Goal: Task Accomplishment & Management: Use online tool/utility

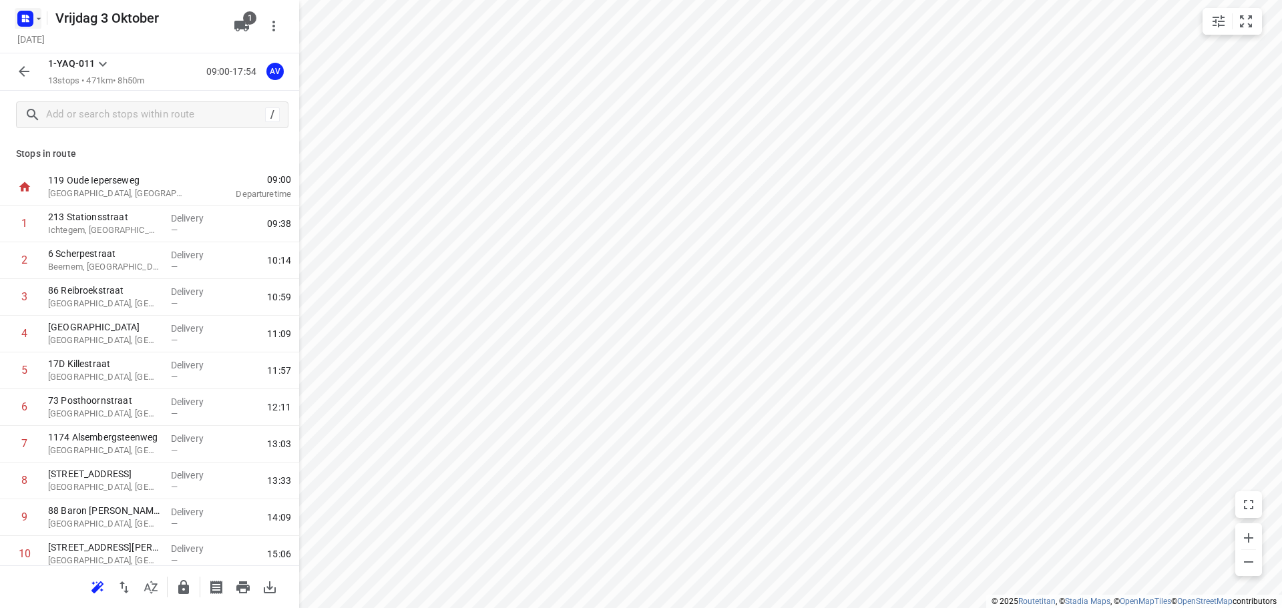
click at [31, 15] on rect "button" at bounding box center [25, 19] width 16 height 16
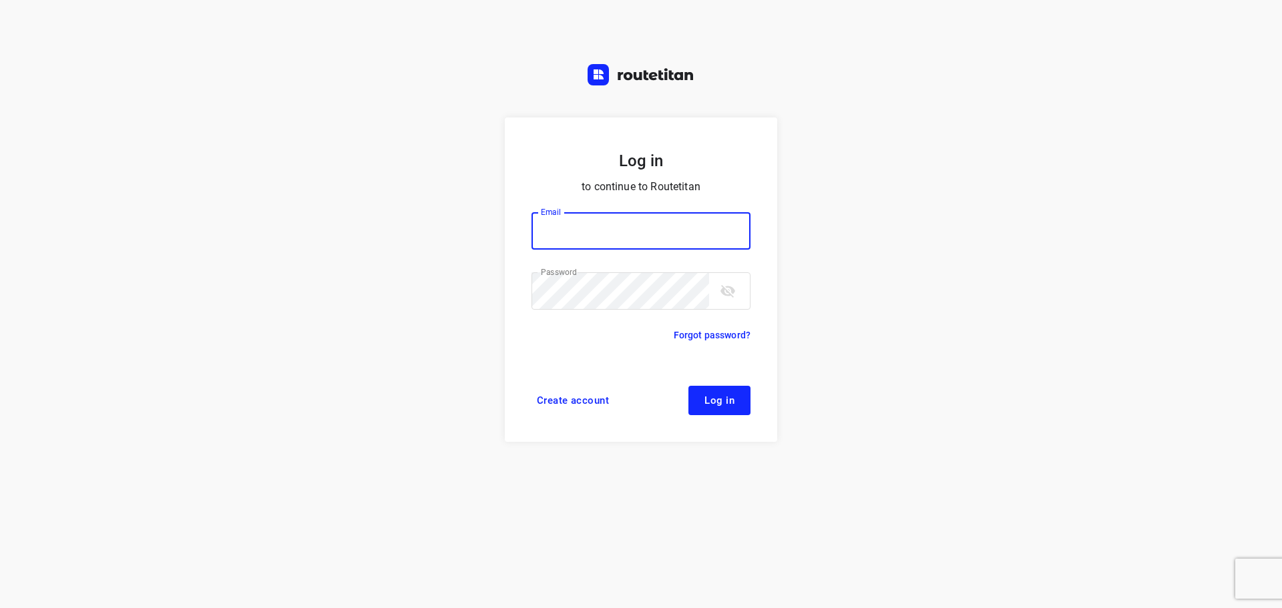
type input "[PERSON_NAME][EMAIL_ADDRESS][DOMAIN_NAME]"
click at [711, 398] on span "Log in" at bounding box center [720, 400] width 30 height 11
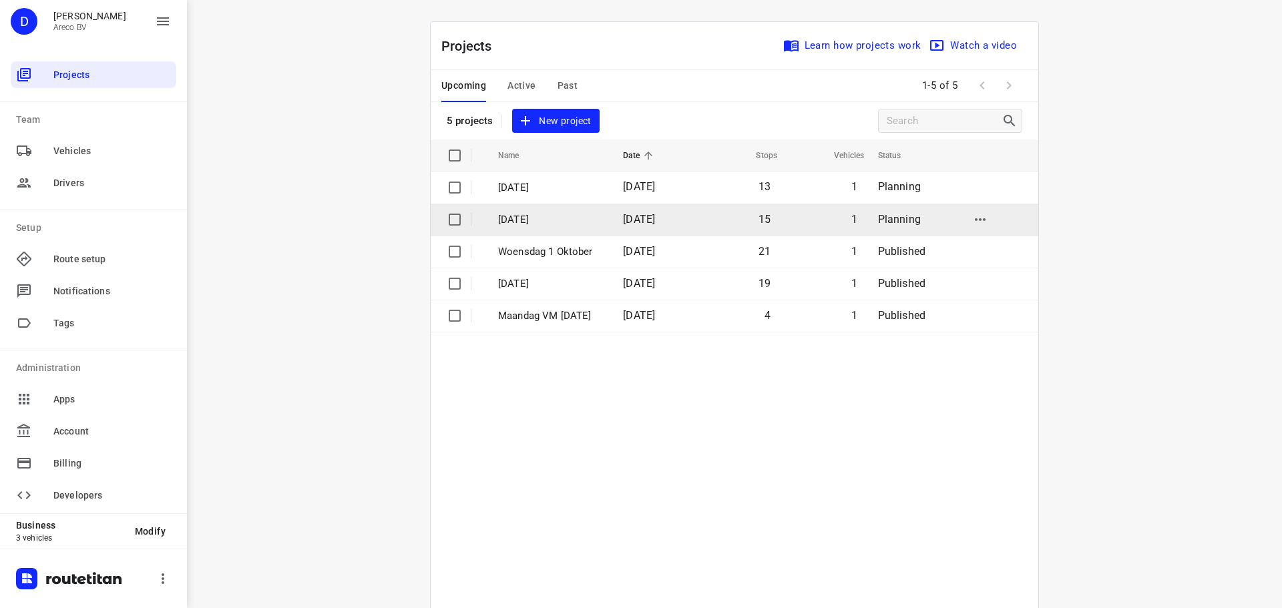
click at [546, 217] on p "[DATE]" at bounding box center [550, 219] width 105 height 15
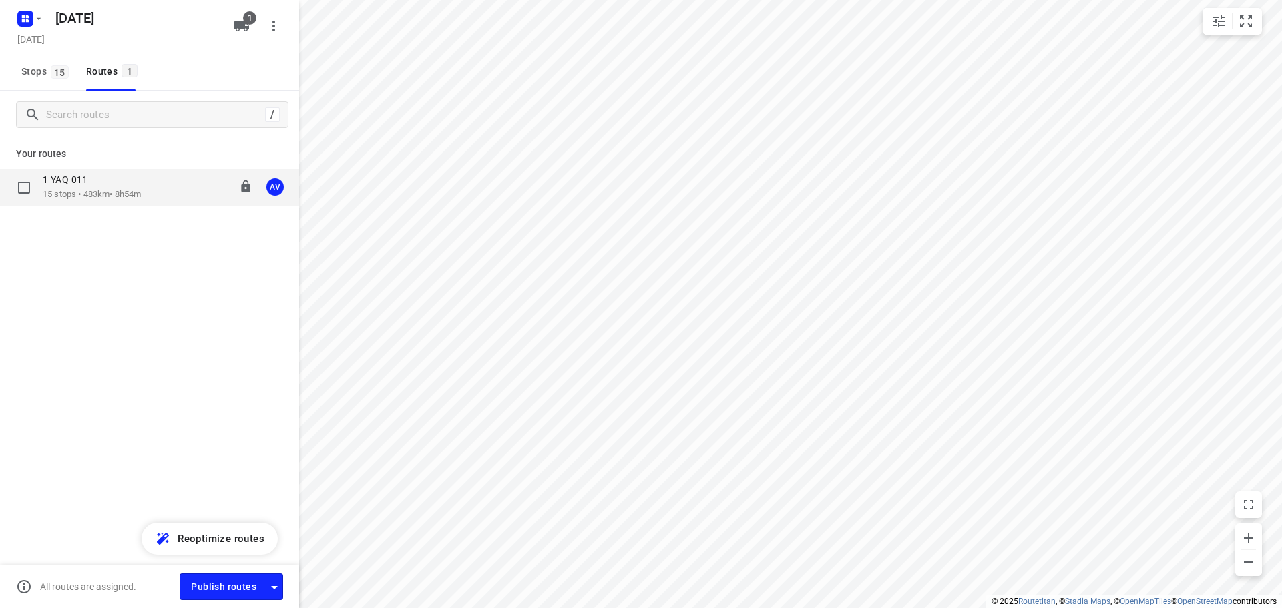
click at [166, 187] on div "1-YAQ-011 15 stops • 483km • 8h54m 09:00-17:54 AV" at bounding box center [171, 187] width 256 height 27
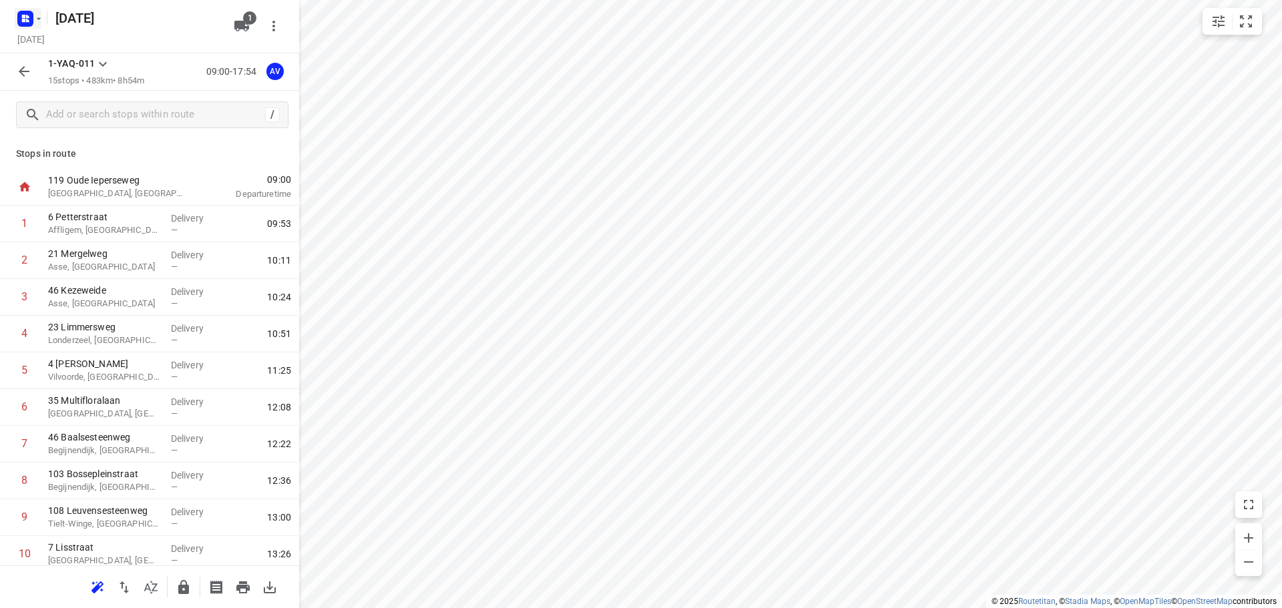
click at [31, 13] on rect "button" at bounding box center [25, 19] width 16 height 16
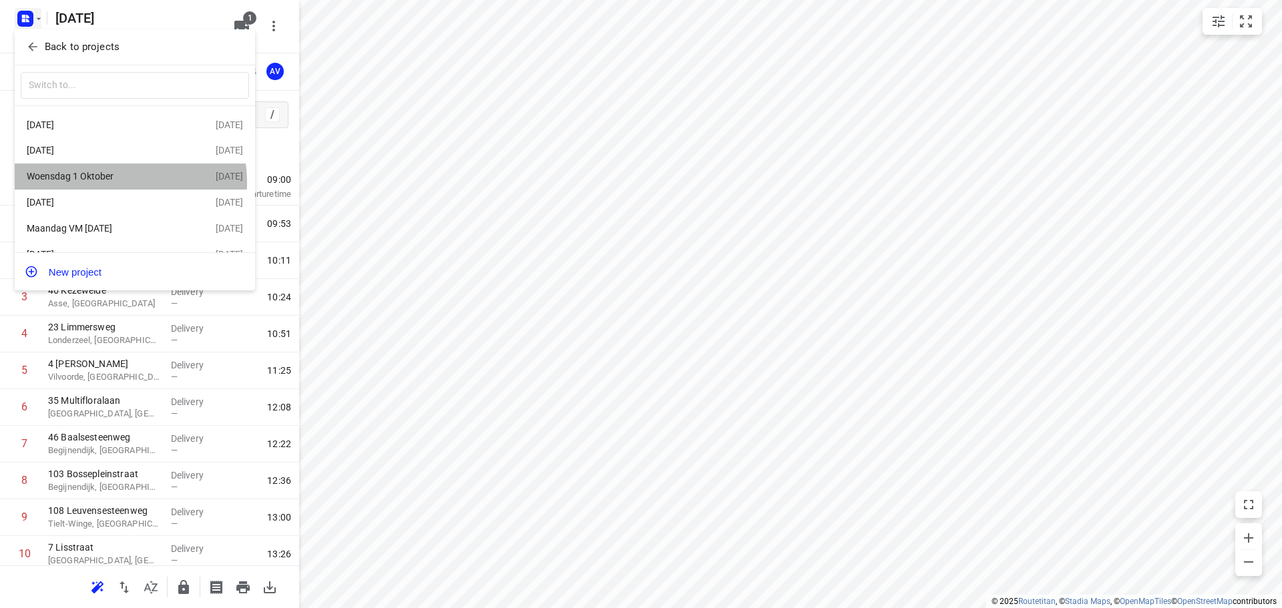
click at [113, 182] on div "Woensdag 1 Oktober" at bounding box center [104, 176] width 154 height 11
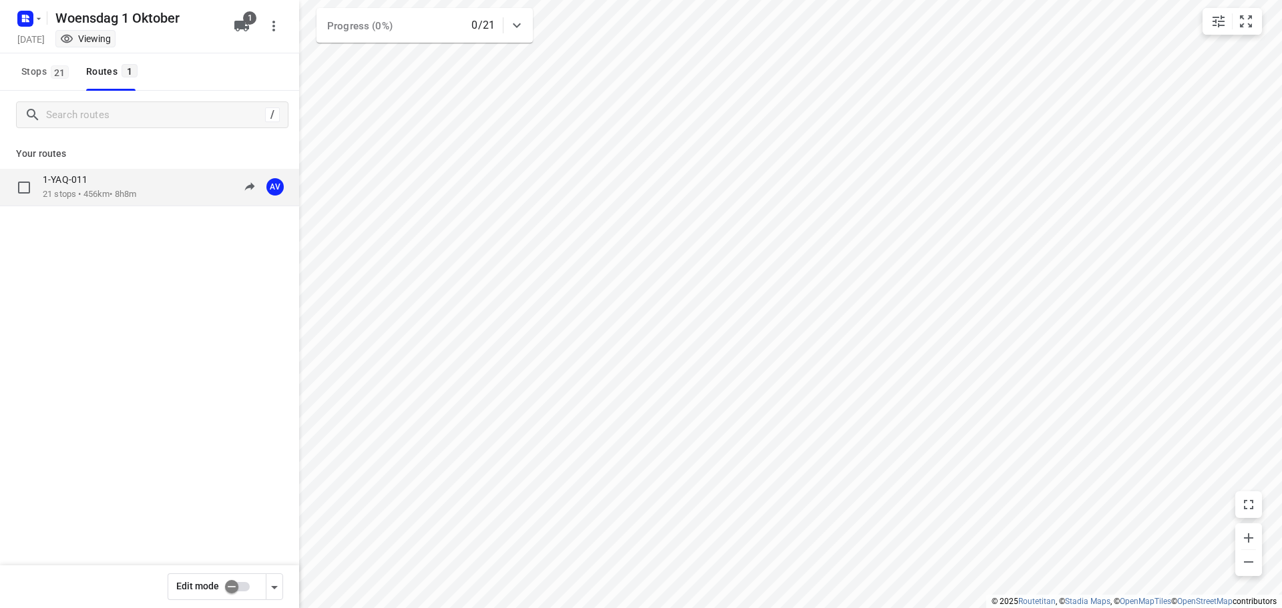
click at [169, 175] on div "1-YAQ-011 21 stops • 456km • 8h8m 09:00-17:08 AV" at bounding box center [171, 187] width 256 height 27
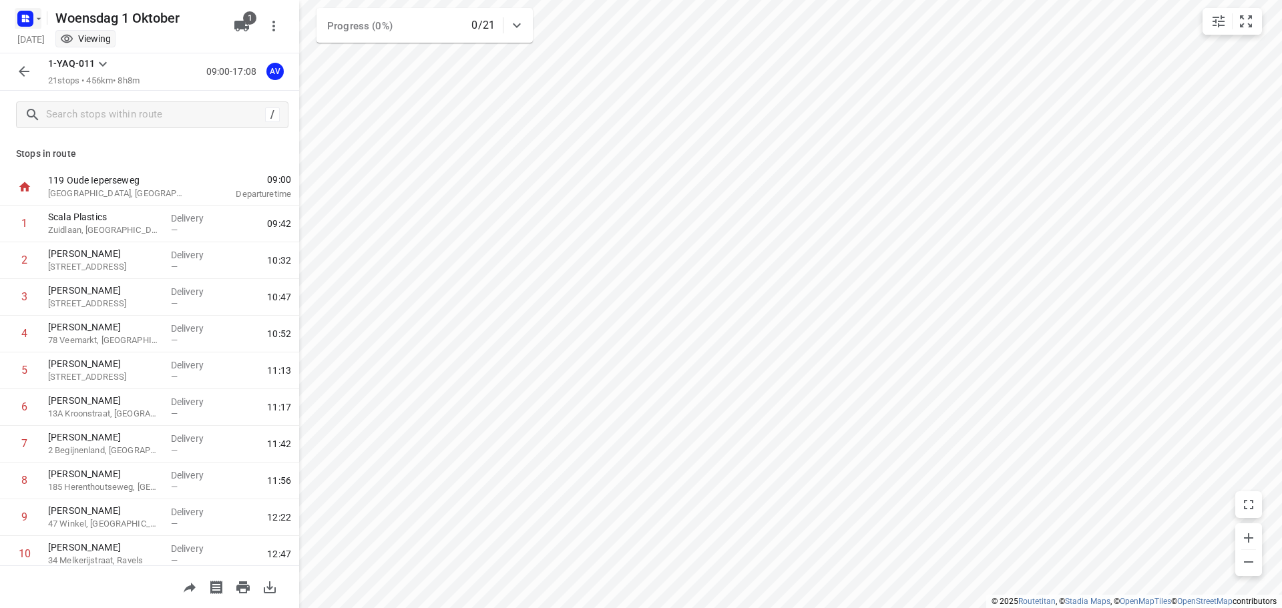
click at [31, 17] on rect "button" at bounding box center [25, 19] width 16 height 16
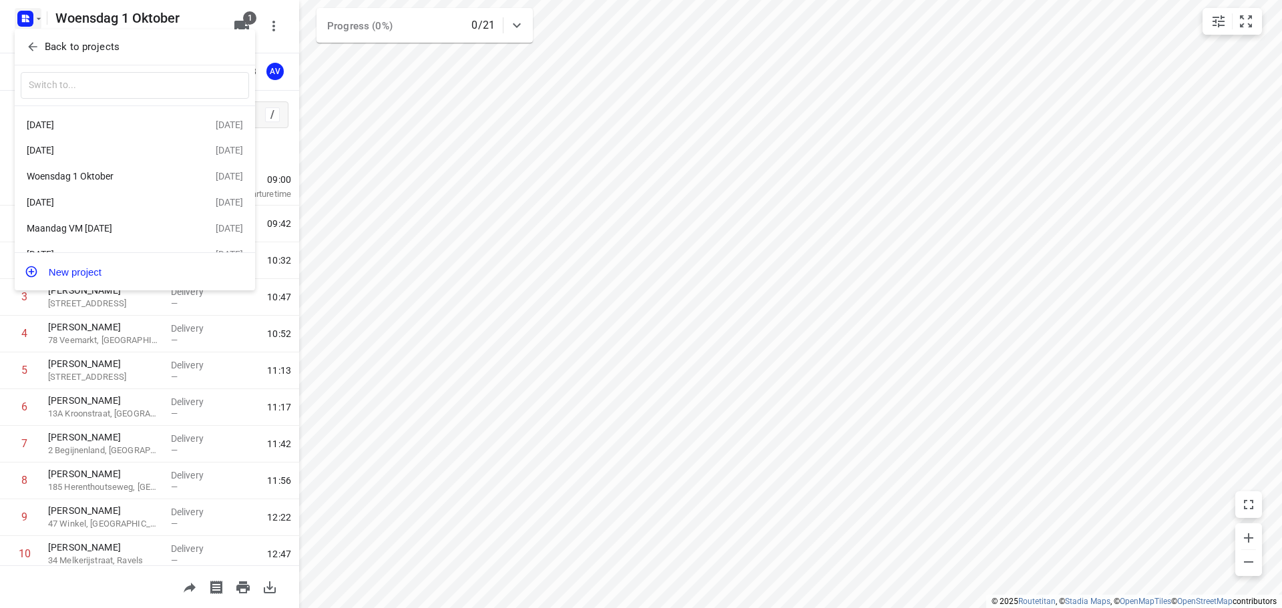
click at [124, 206] on div "[DATE]" at bounding box center [104, 202] width 154 height 11
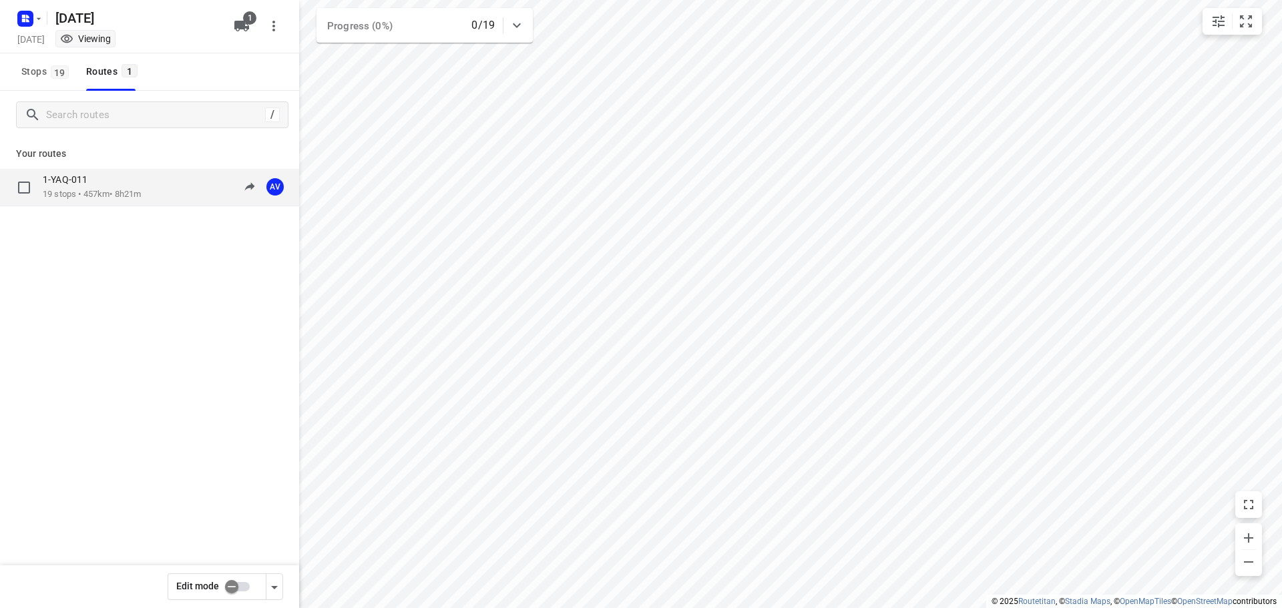
click at [155, 180] on div "1-YAQ-011 19 stops • 457km • 8h21m 09:00-17:21 AV" at bounding box center [171, 187] width 256 height 27
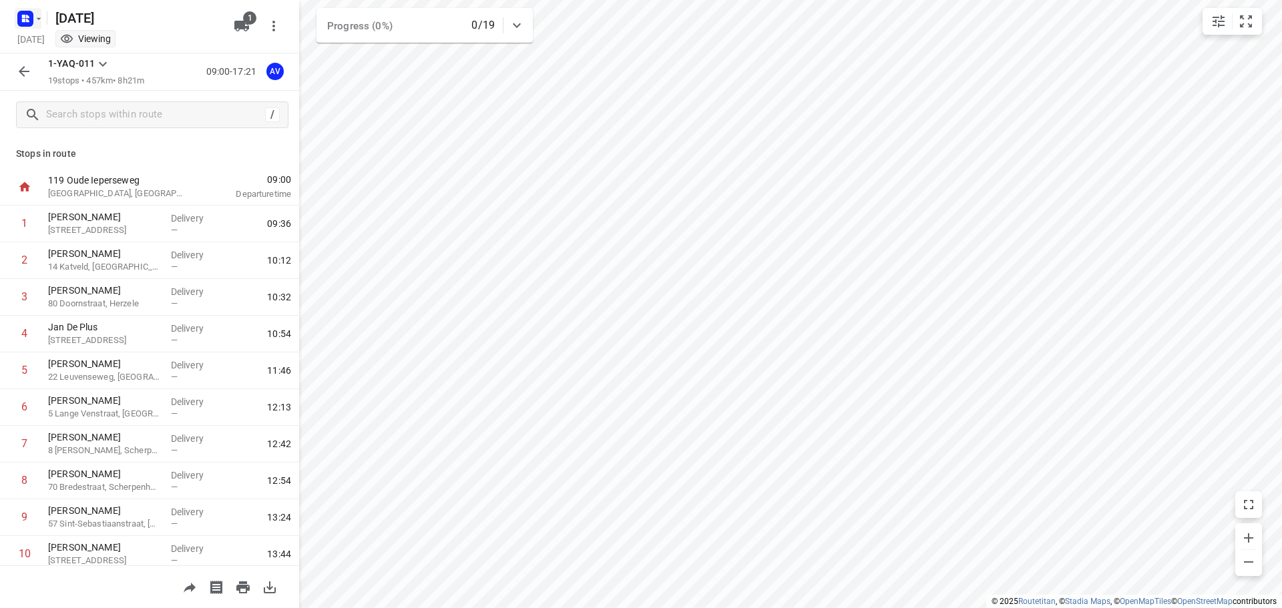
click at [33, 13] on icon "button" at bounding box center [38, 18] width 11 height 11
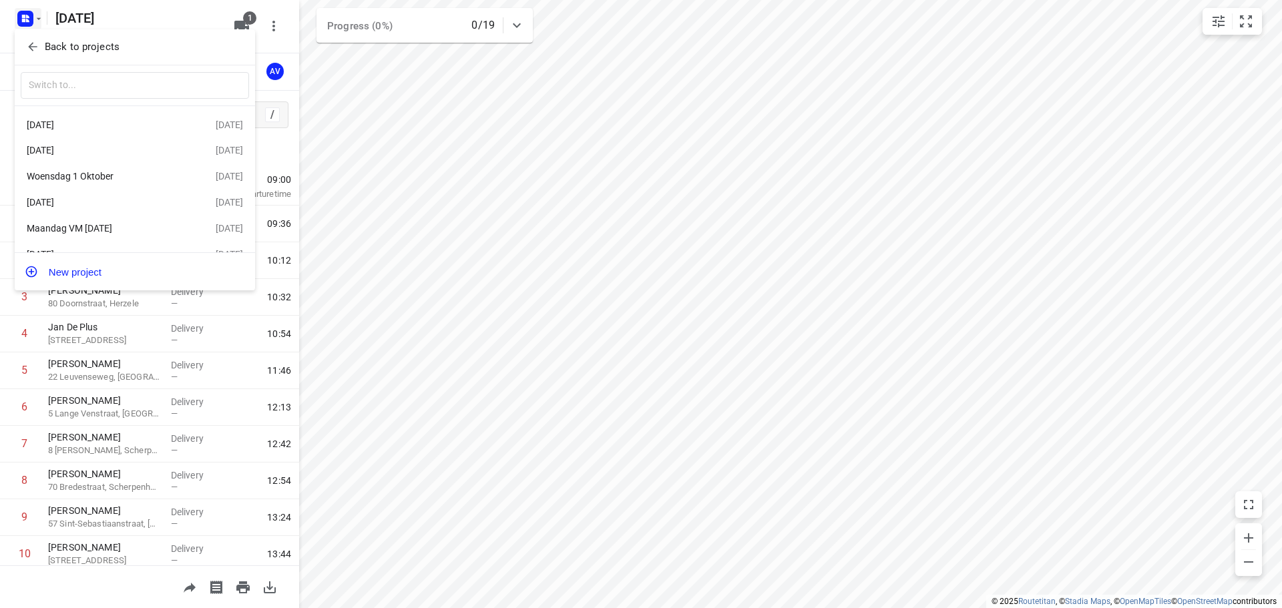
click at [110, 178] on div "Woensdag 1 Oktober" at bounding box center [104, 176] width 154 height 11
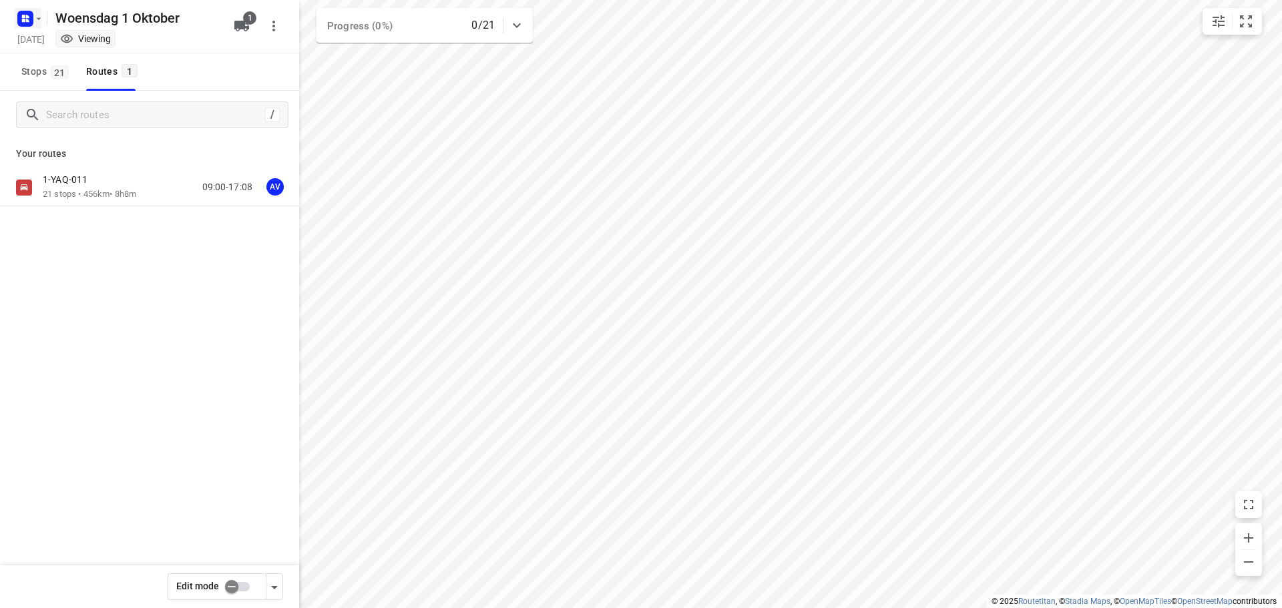
click at [35, 18] on icon "button" at bounding box center [38, 18] width 11 height 11
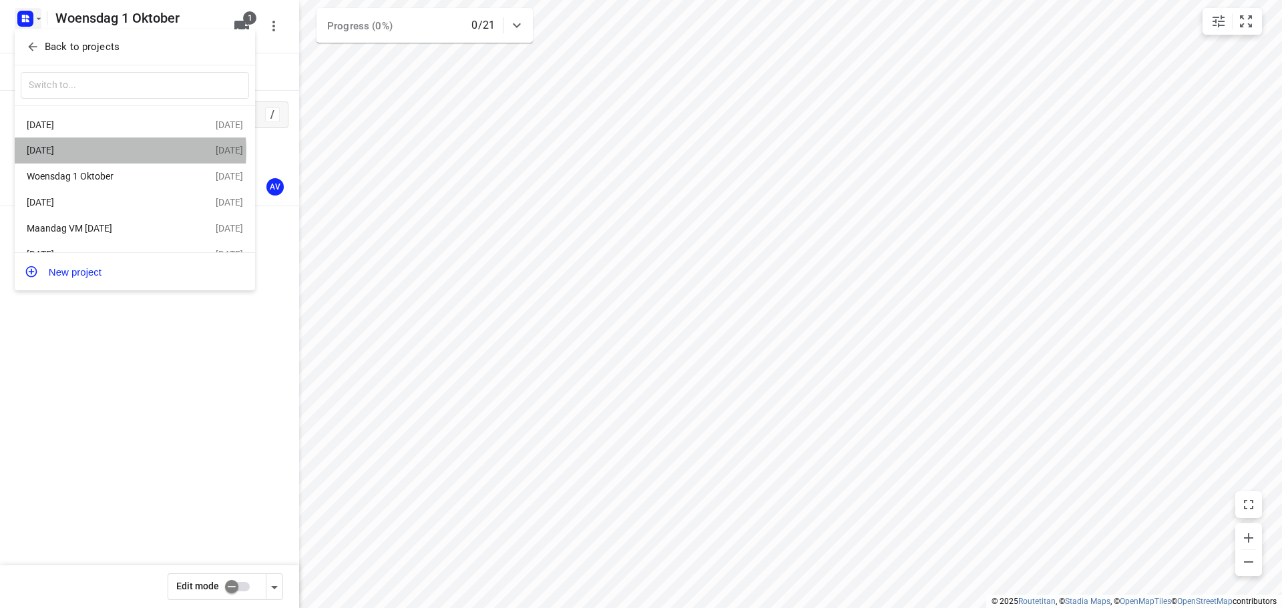
click at [107, 152] on div "[DATE]" at bounding box center [104, 150] width 154 height 11
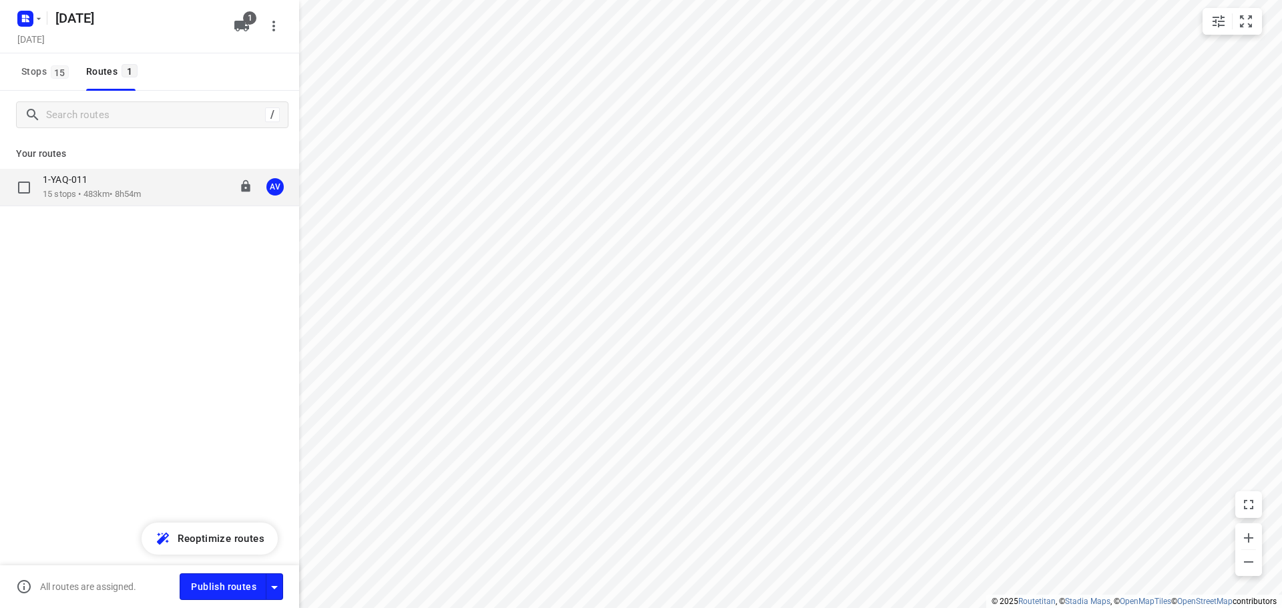
click at [141, 191] on p "15 stops • 483km • 8h54m" at bounding box center [92, 194] width 98 height 13
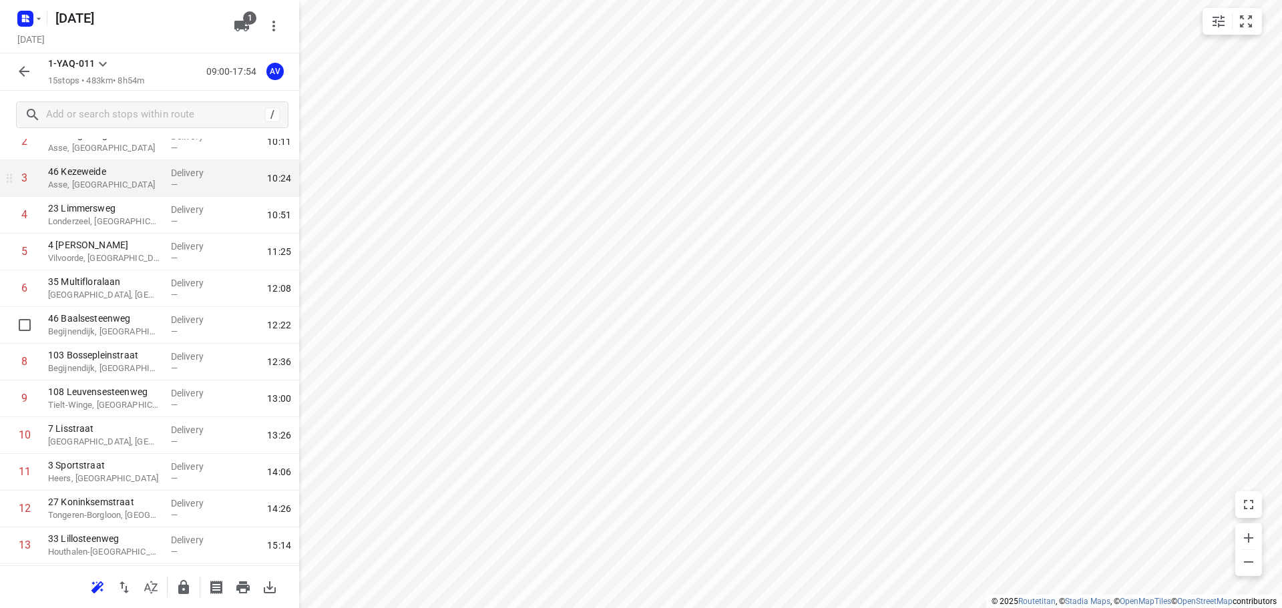
scroll to position [134, 0]
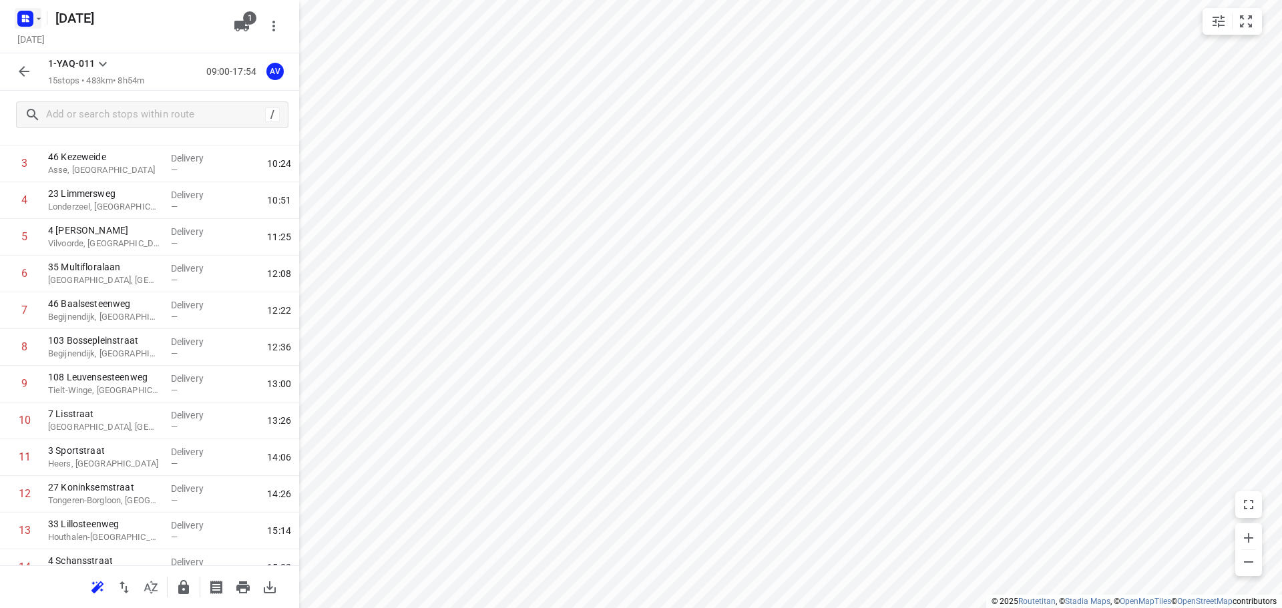
click at [27, 17] on icon "button" at bounding box center [25, 18] width 21 height 21
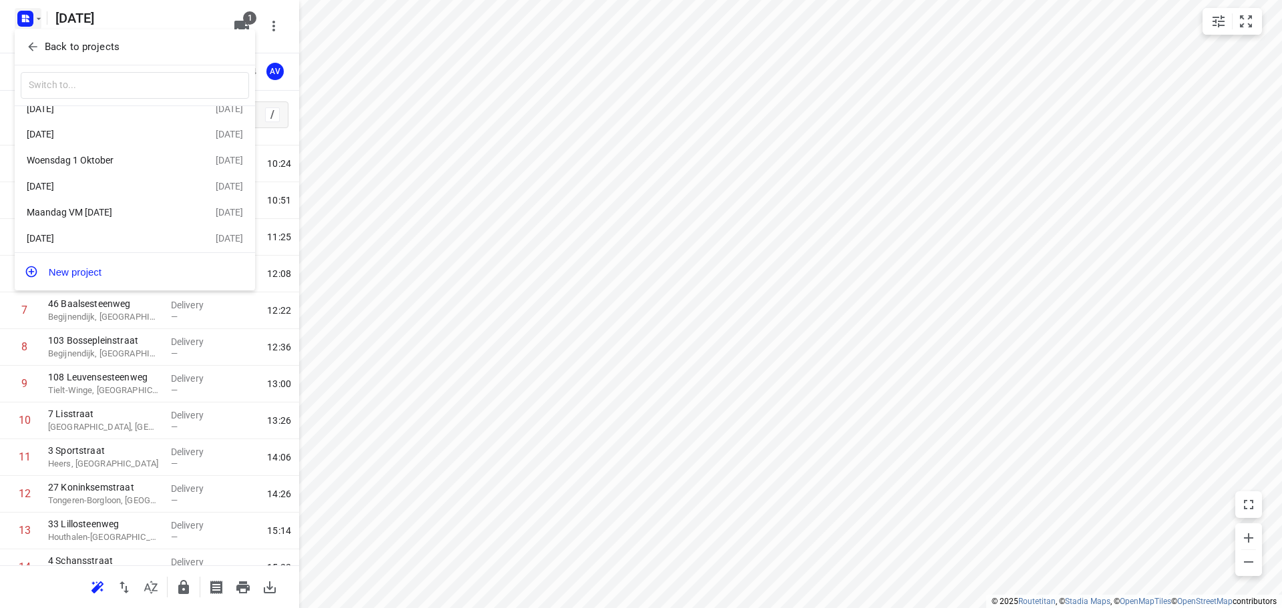
scroll to position [24, 0]
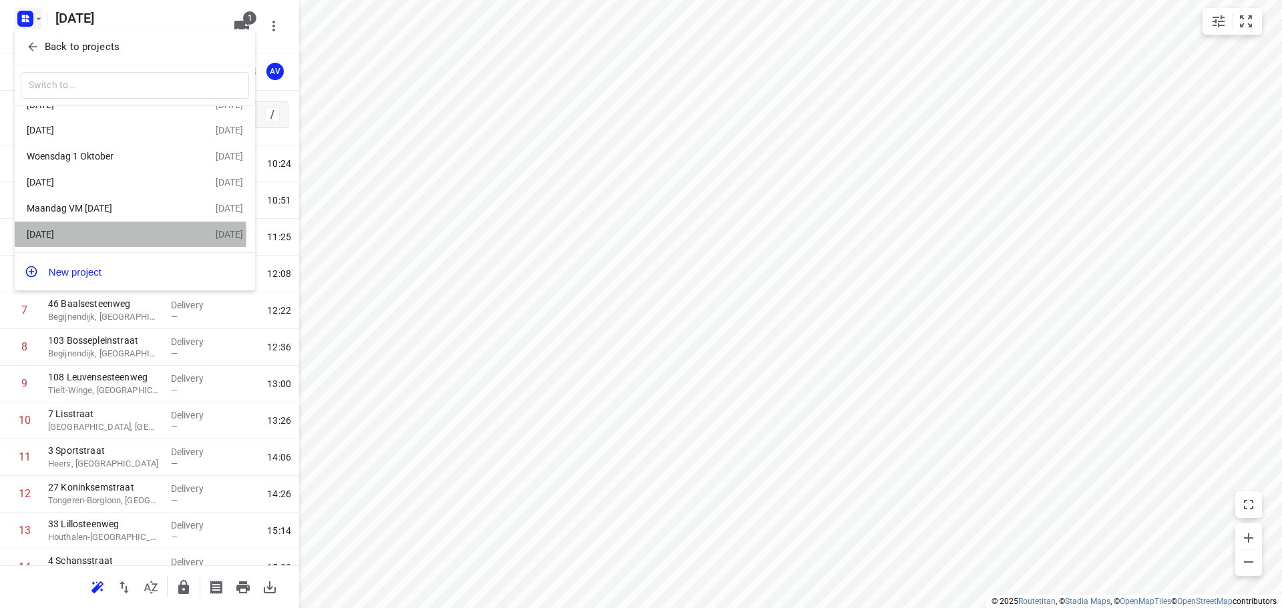
click at [128, 234] on div "[DATE]" at bounding box center [104, 234] width 154 height 11
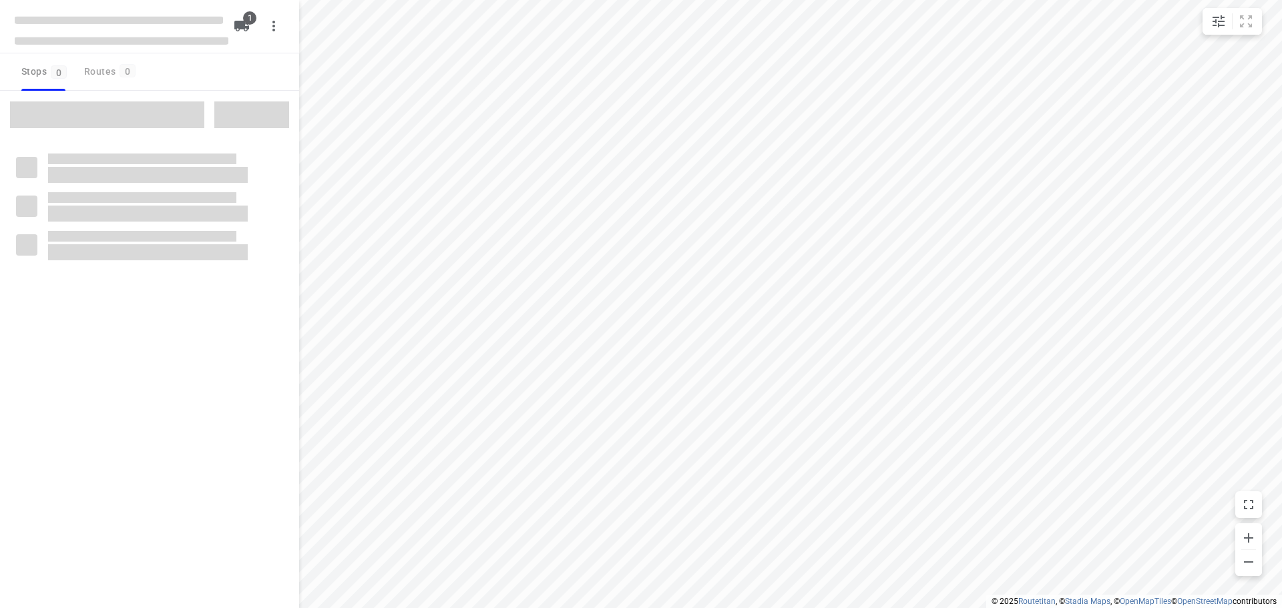
type input "distance"
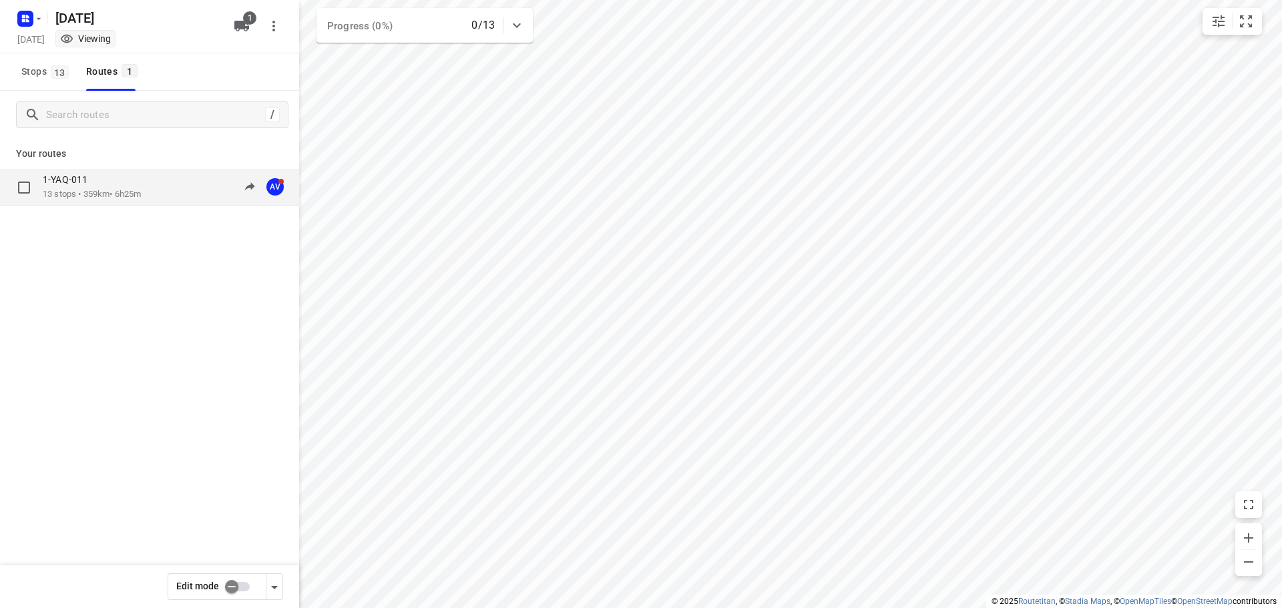
click at [154, 188] on div "1-YAQ-011 13 stops • 359km • 6h25m 10:46-17:11 AV" at bounding box center [171, 187] width 256 height 27
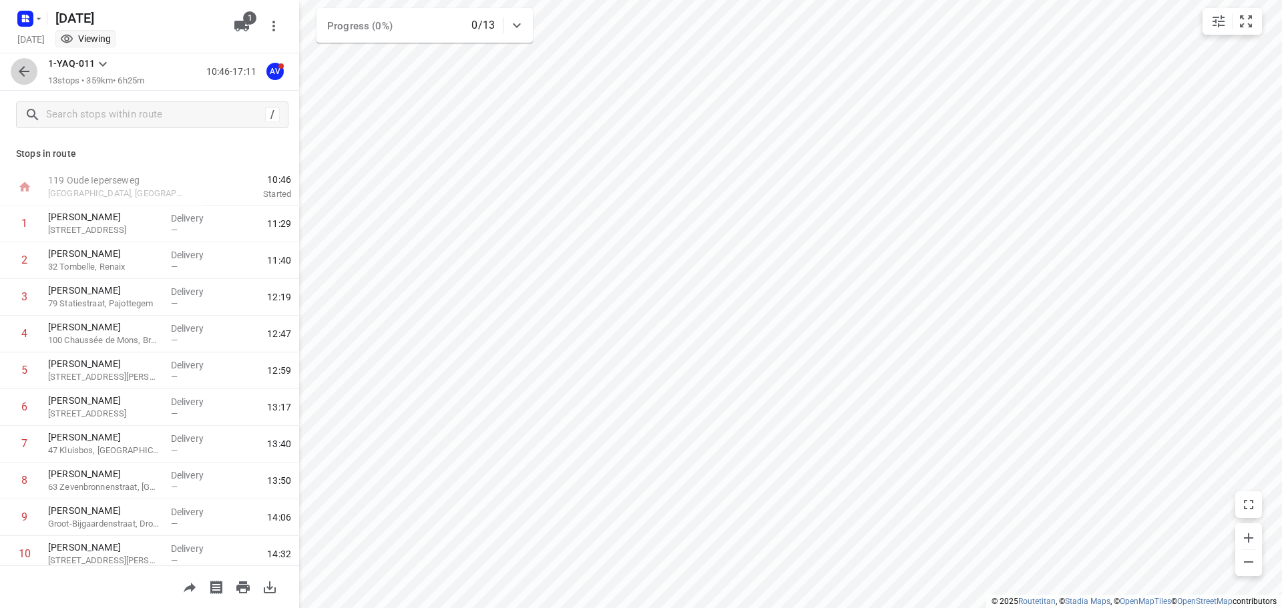
click at [23, 65] on icon "button" at bounding box center [24, 71] width 16 height 16
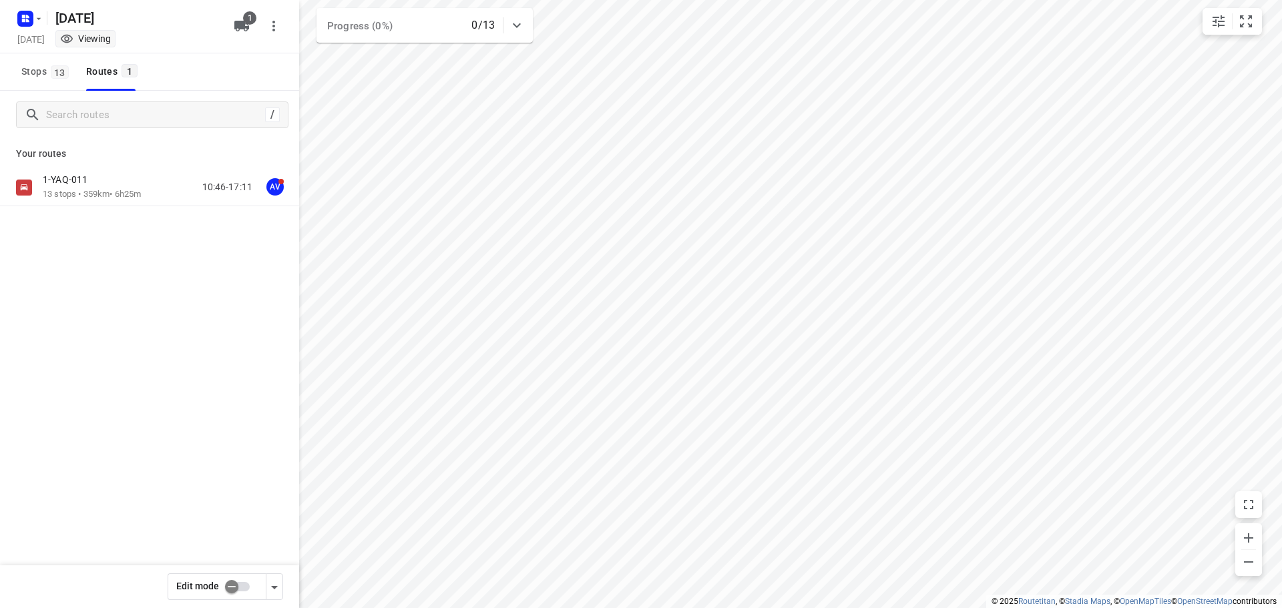
click at [242, 588] on input "checkbox" at bounding box center [232, 586] width 76 height 25
checkbox input "true"
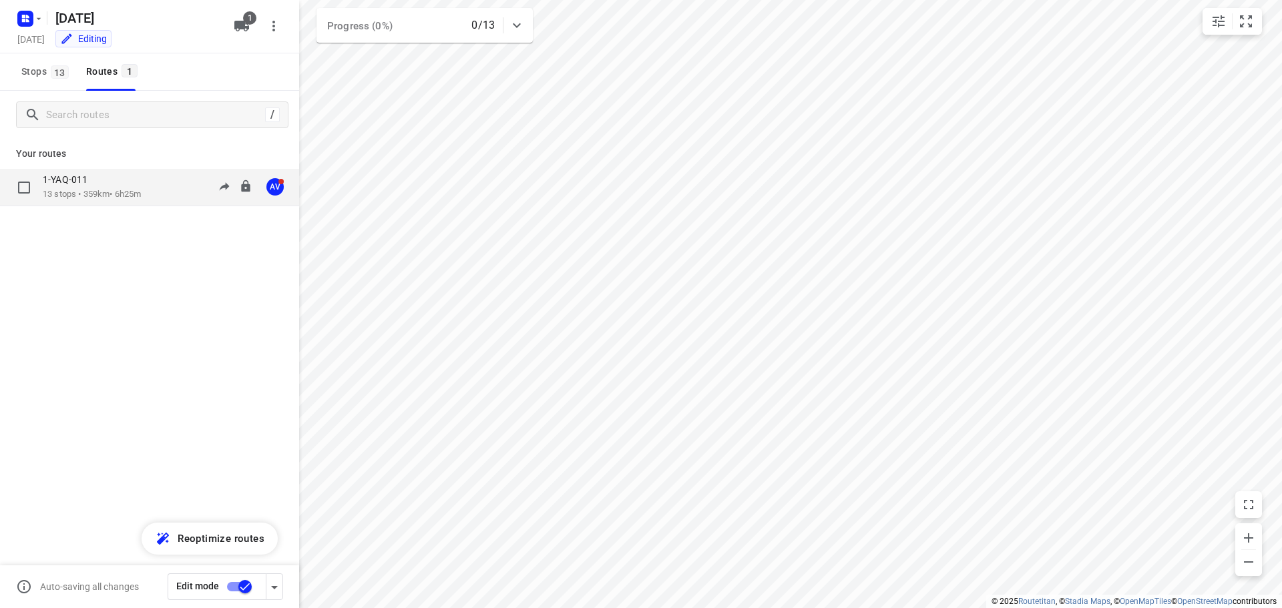
click at [151, 190] on div "1-YAQ-011 13 stops • 359km • 6h25m 10:46-17:11 AV" at bounding box center [171, 187] width 256 height 27
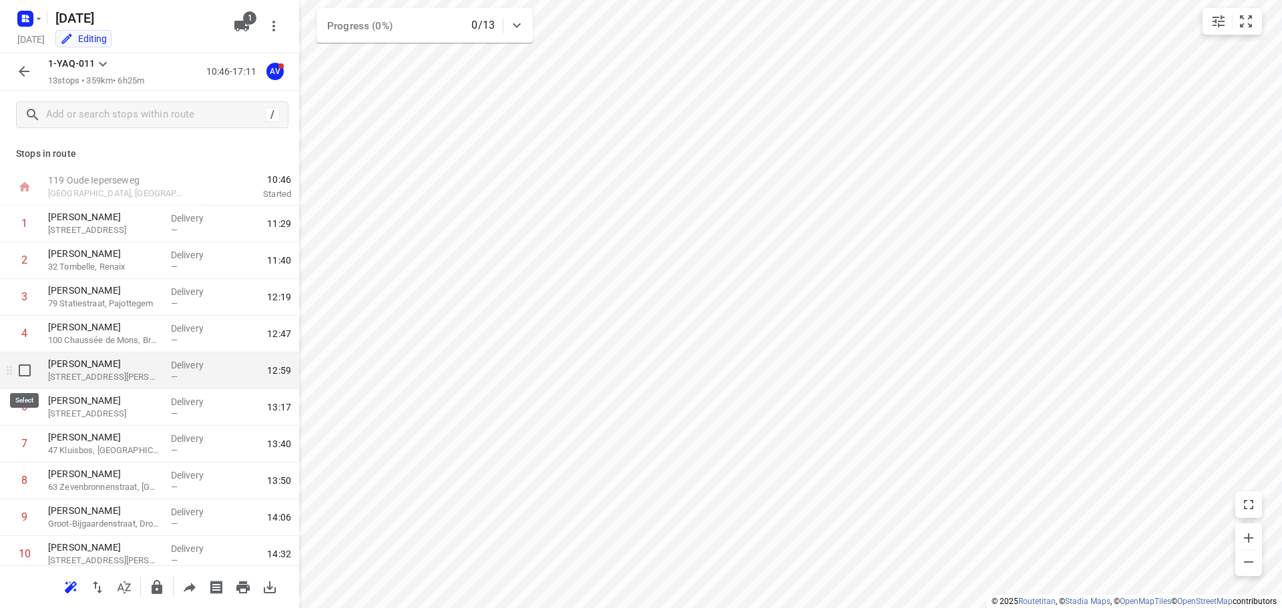
click at [21, 372] on input "checkbox" at bounding box center [24, 370] width 27 height 27
checkbox input "true"
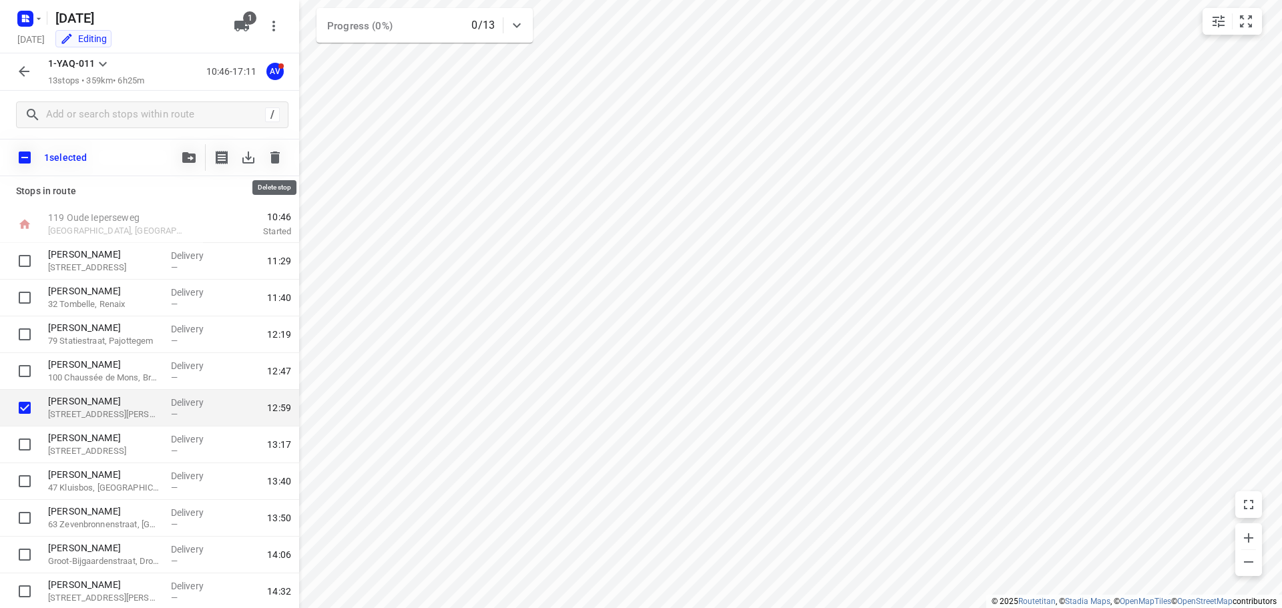
click at [272, 158] on icon "button" at bounding box center [274, 158] width 9 height 12
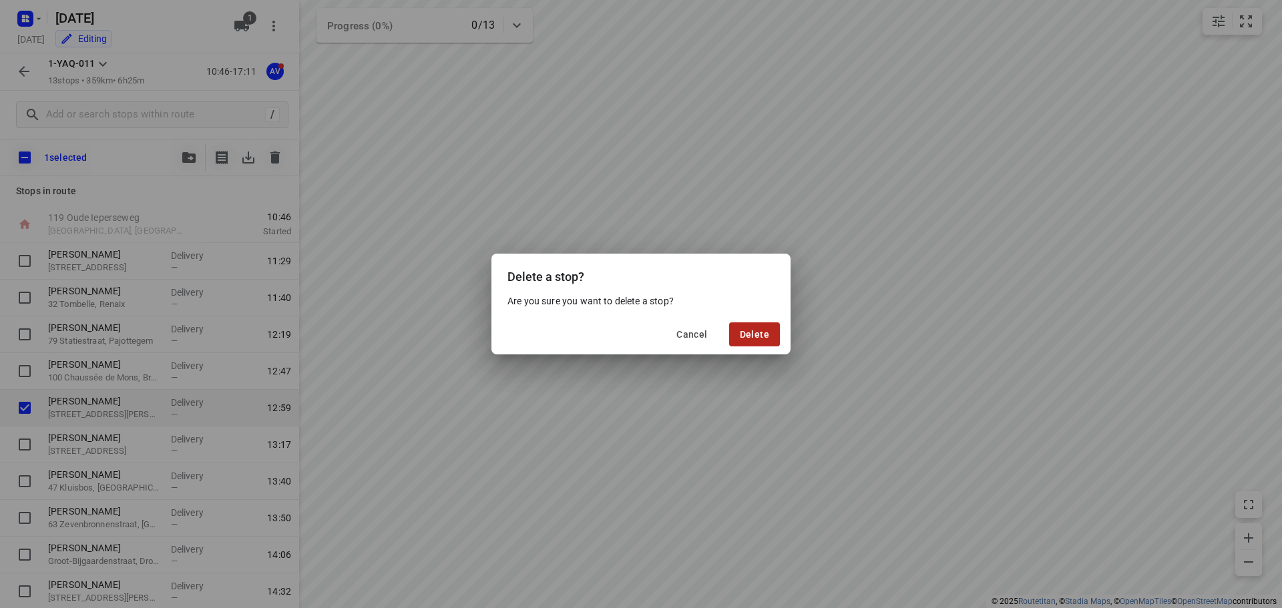
click at [758, 338] on span "Delete" at bounding box center [754, 334] width 29 height 11
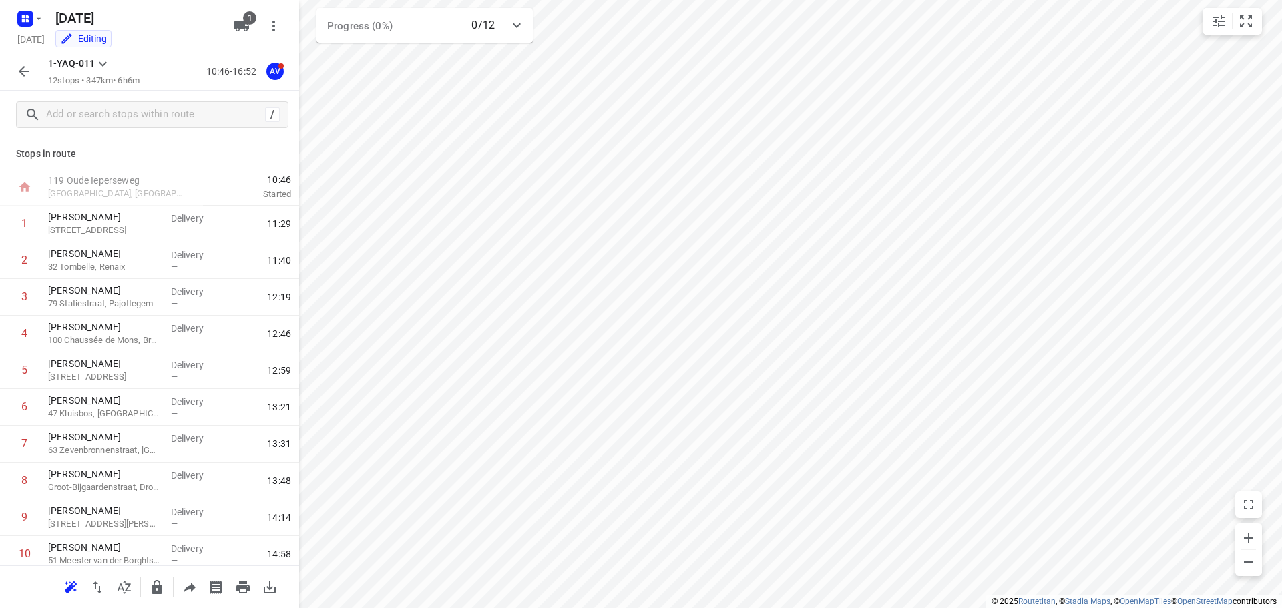
click at [22, 73] on icon "button" at bounding box center [24, 71] width 16 height 16
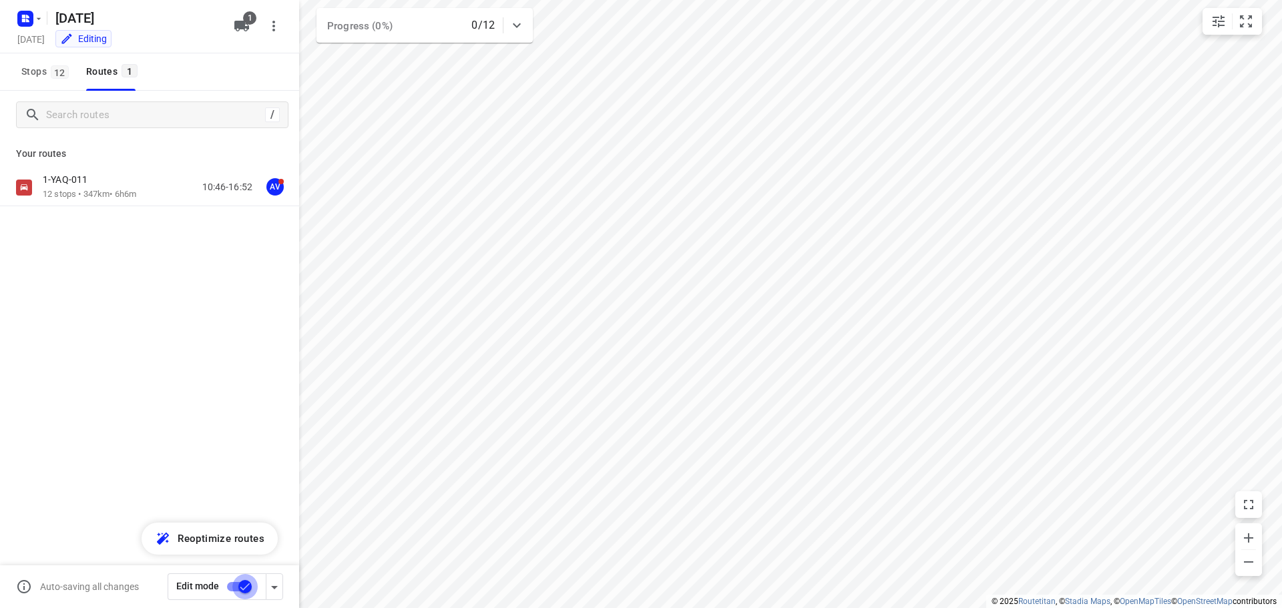
click at [234, 588] on input "checkbox" at bounding box center [245, 586] width 76 height 25
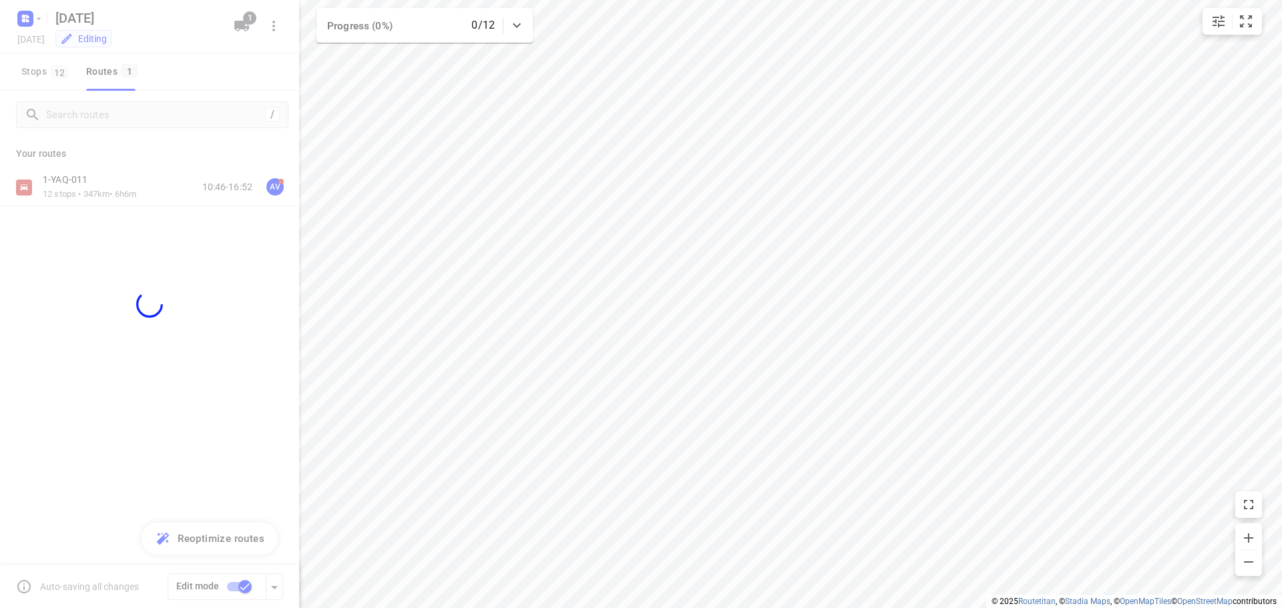
checkbox input "false"
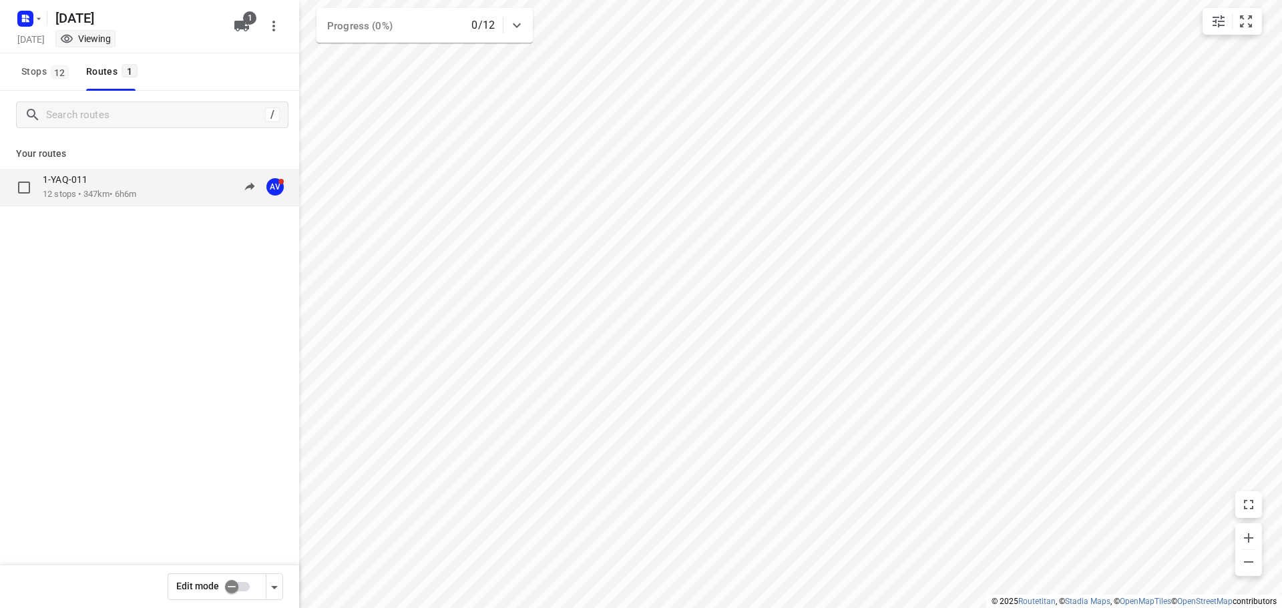
click at [149, 188] on div "1-YAQ-011 12 stops • 347km • 6h6m 10:46-16:52 AV" at bounding box center [171, 187] width 256 height 27
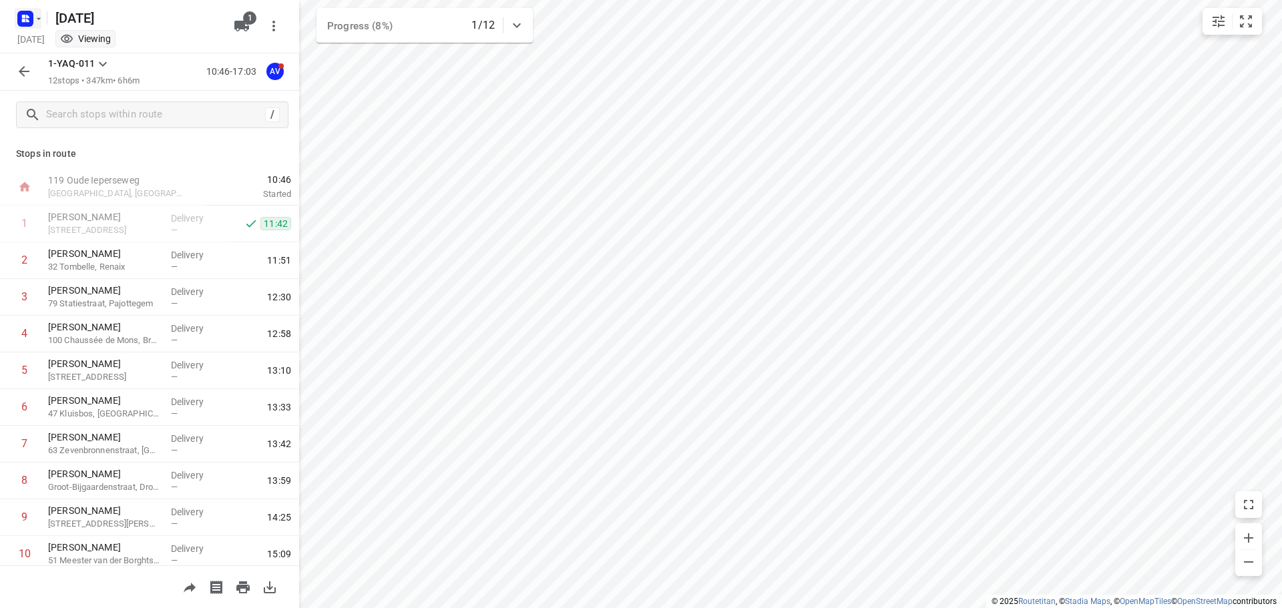
click at [35, 16] on icon "button" at bounding box center [38, 18] width 11 height 11
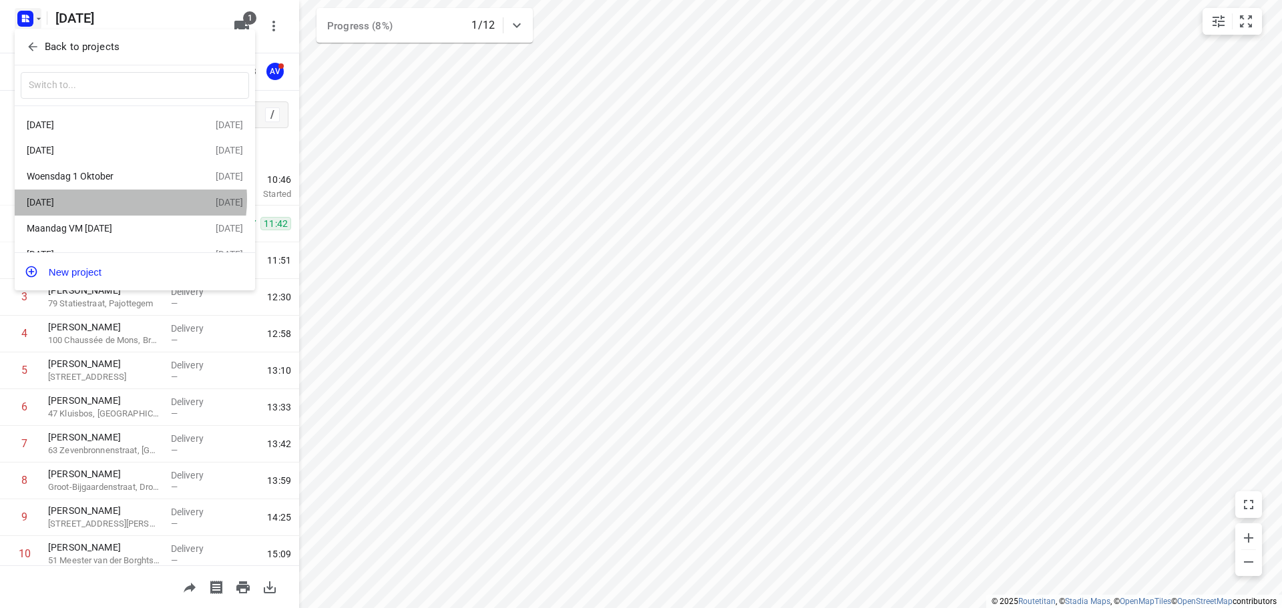
click at [115, 202] on div "[DATE]" at bounding box center [104, 202] width 154 height 11
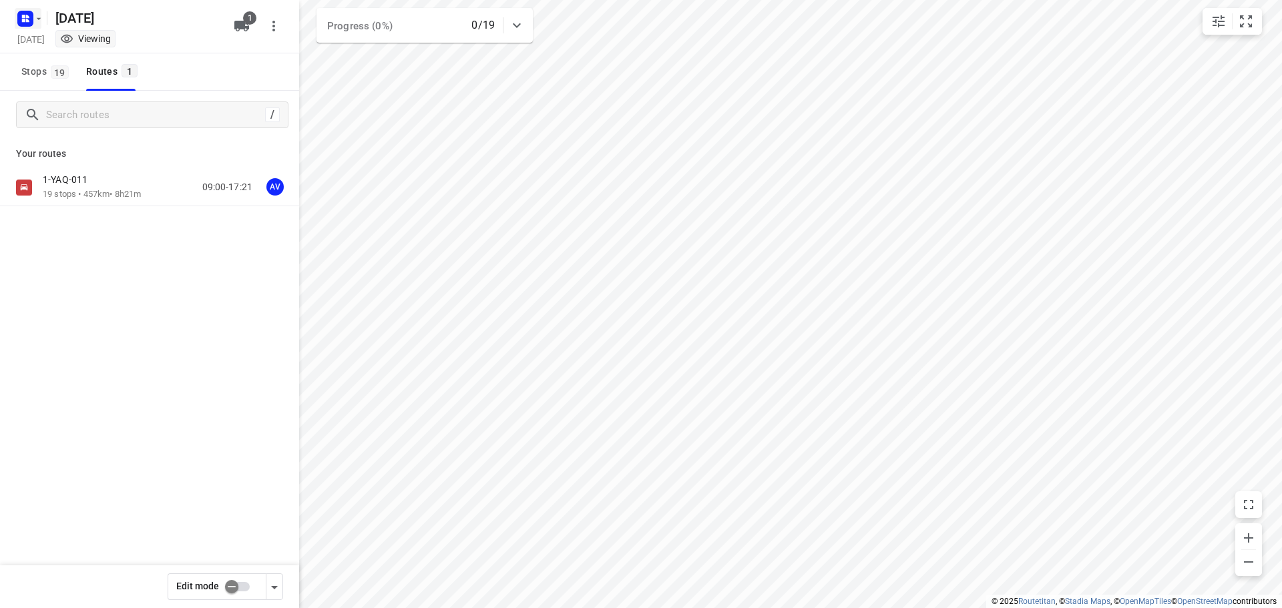
click at [30, 9] on icon "button" at bounding box center [25, 18] width 21 height 21
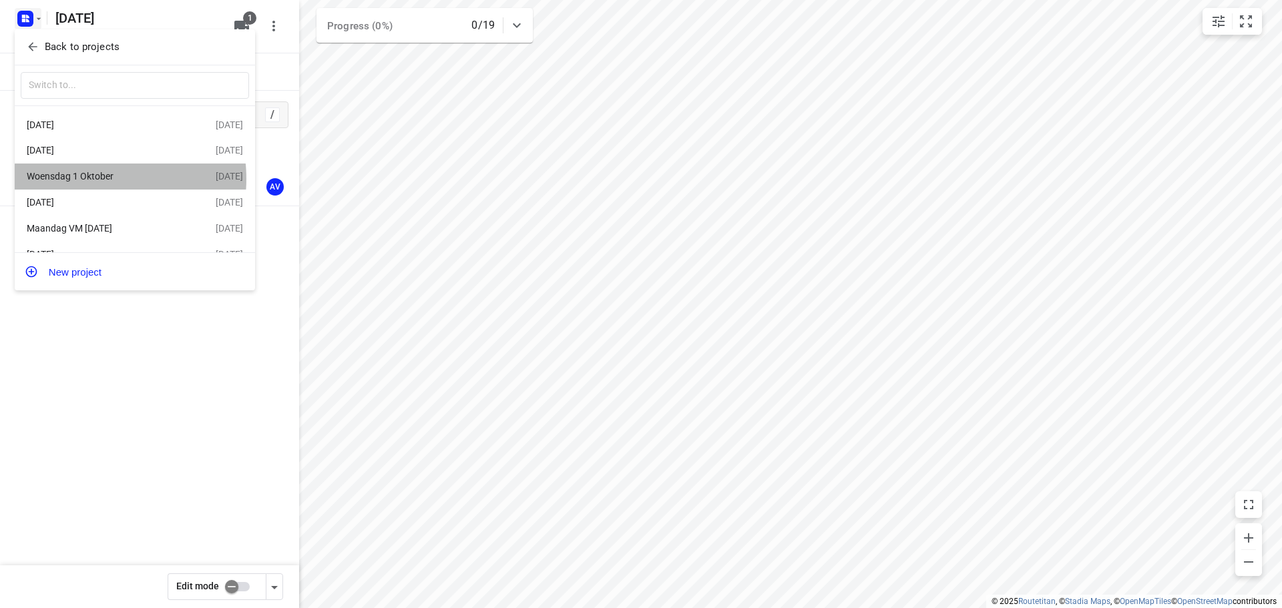
click at [91, 180] on div "Woensdag 1 Oktober" at bounding box center [104, 176] width 154 height 11
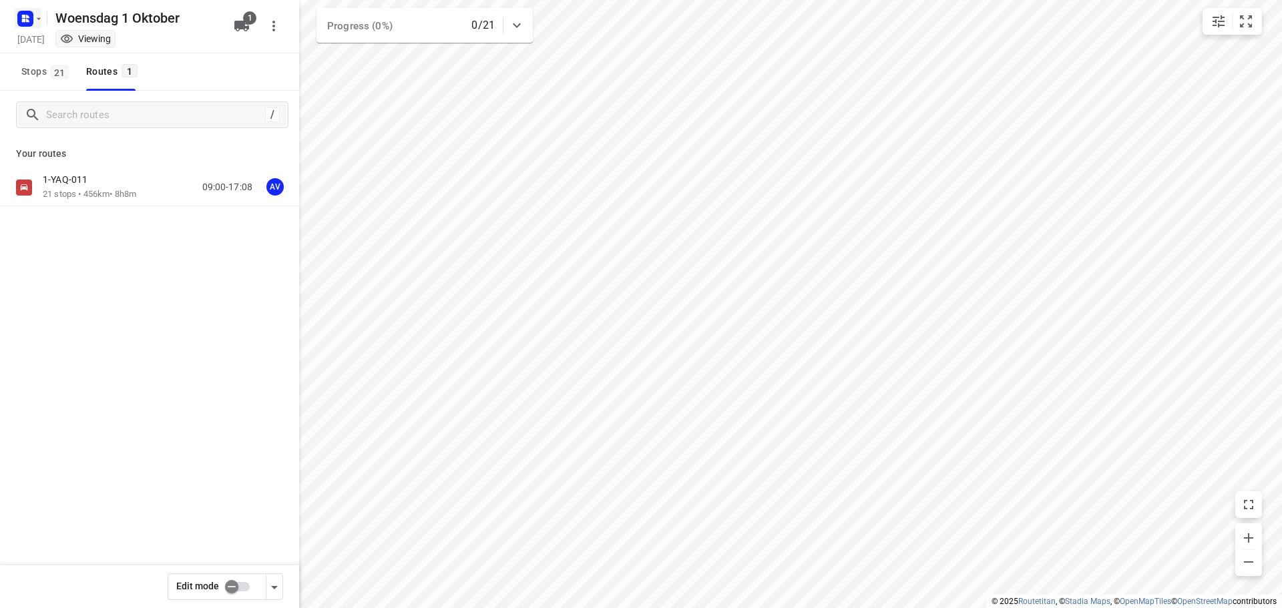
click at [27, 21] on icon "button" at bounding box center [27, 20] width 3 height 3
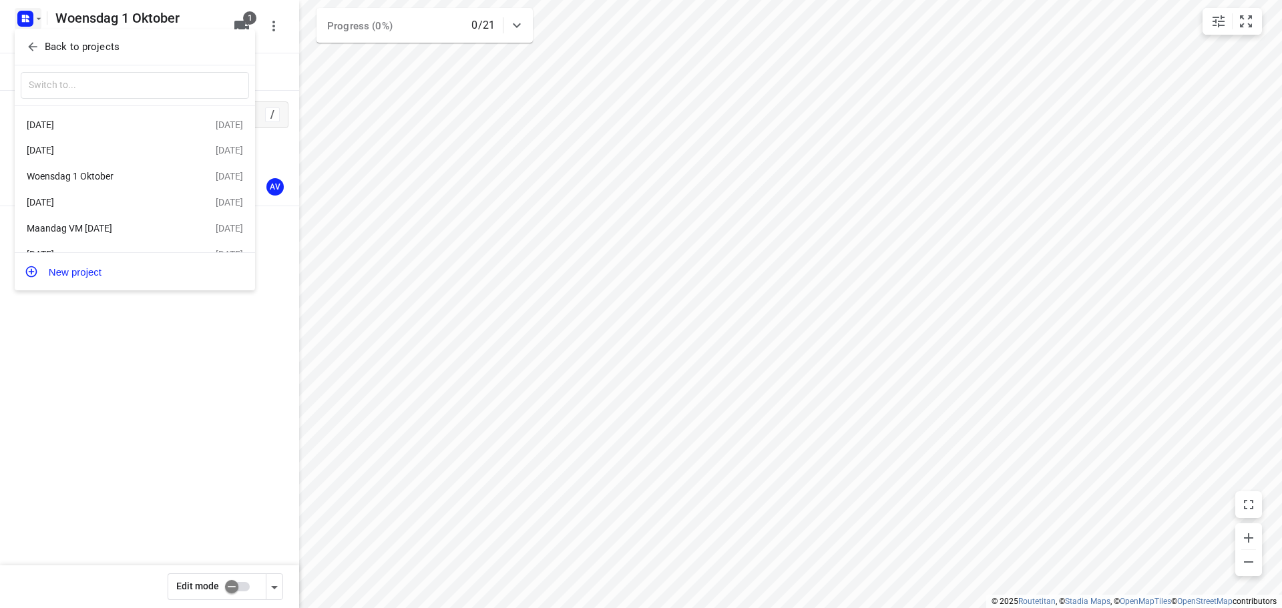
drag, startPoint x: 119, startPoint y: 145, endPoint x: 130, endPoint y: 148, distance: 11.2
click at [119, 146] on div "[DATE]" at bounding box center [121, 150] width 189 height 16
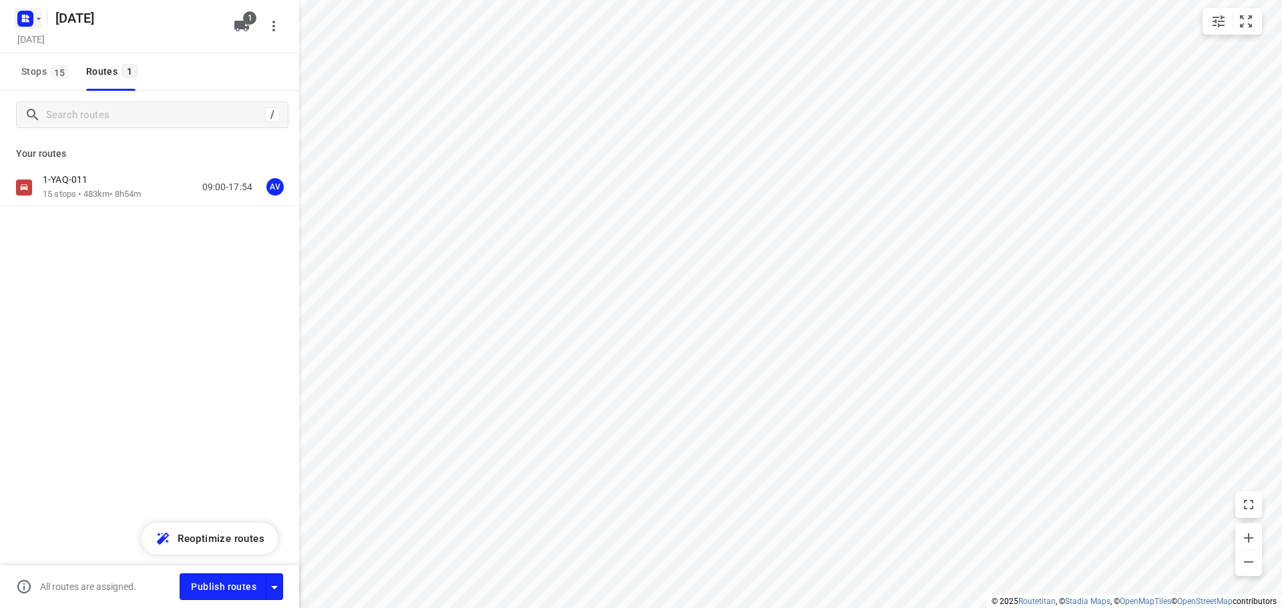
click at [32, 22] on rect "button" at bounding box center [25, 19] width 16 height 16
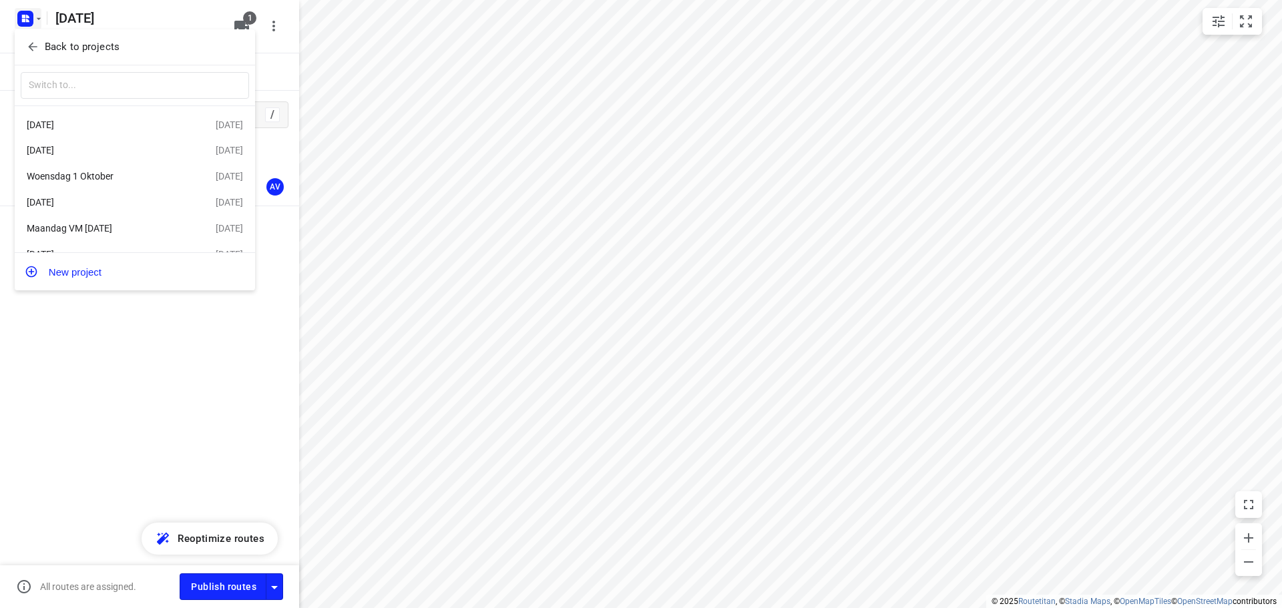
click at [91, 125] on div "[DATE]" at bounding box center [104, 125] width 154 height 11
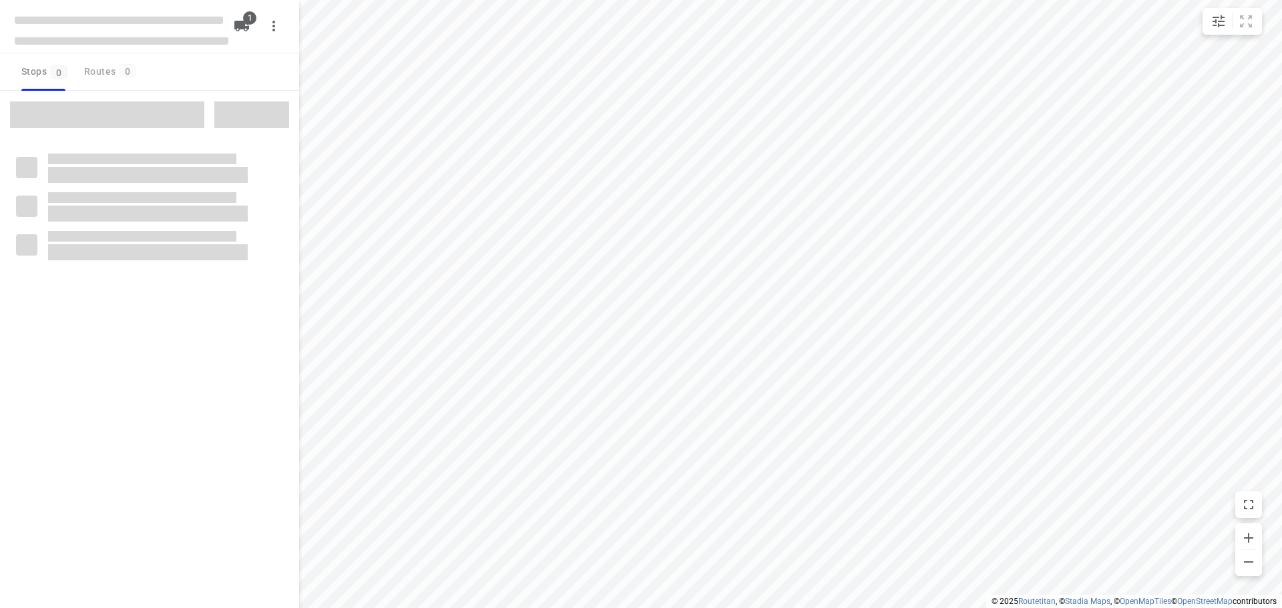
type input "distance"
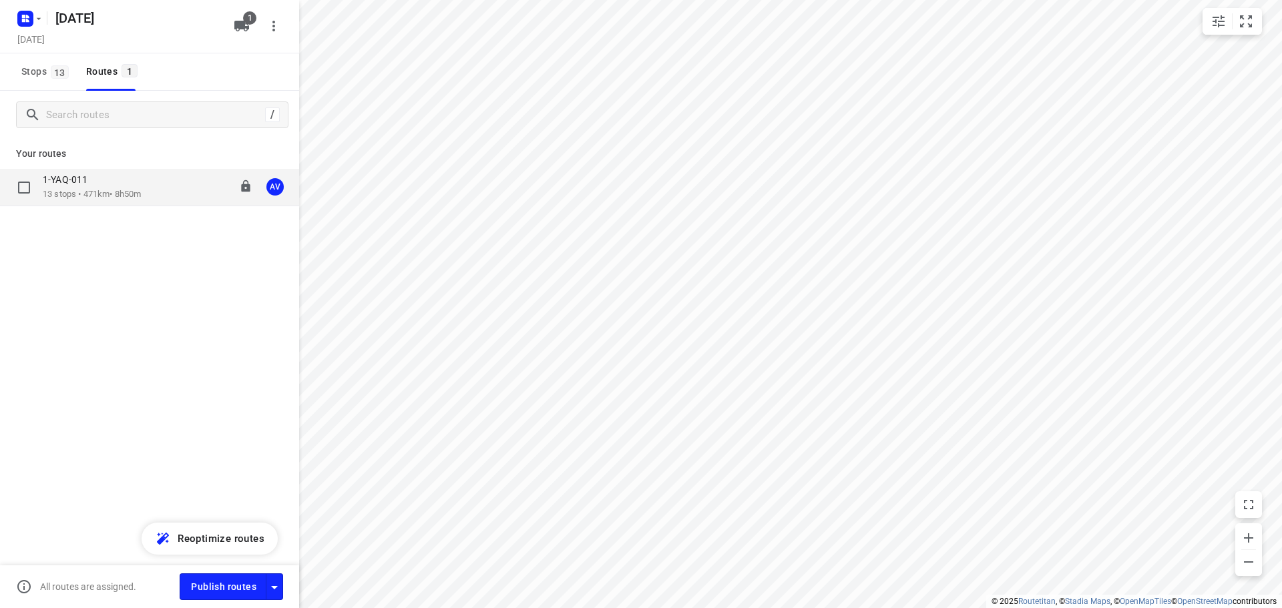
click at [159, 188] on div "1-YAQ-011 13 stops • 471km • 8h50m 09:00-17:54 AV" at bounding box center [171, 187] width 256 height 27
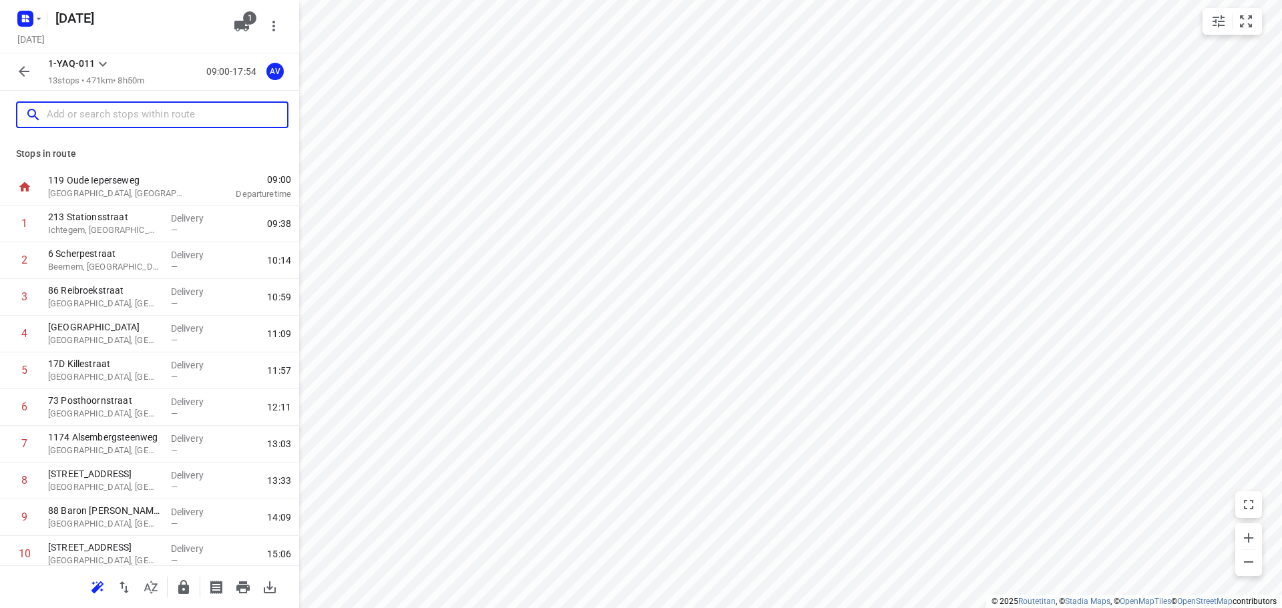
click at [159, 118] on input "text" at bounding box center [167, 115] width 240 height 21
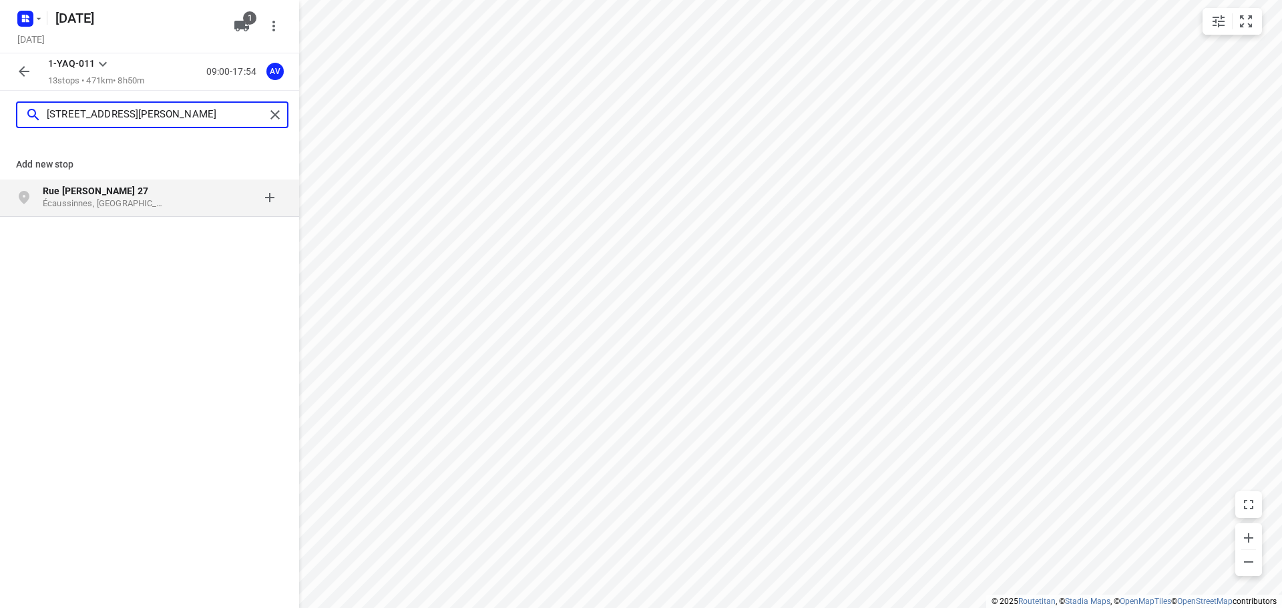
type input "[STREET_ADDRESS][PERSON_NAME]"
click at [133, 202] on p "Écaussinnes, [GEOGRAPHIC_DATA]" at bounding box center [104, 204] width 123 height 13
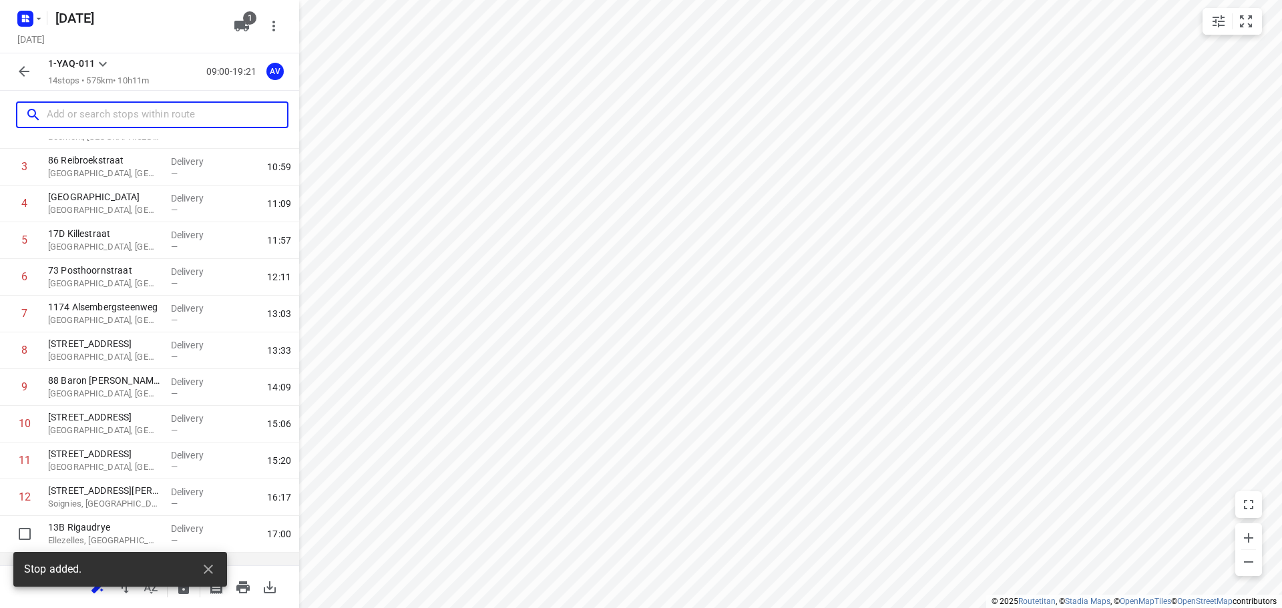
scroll to position [191, 0]
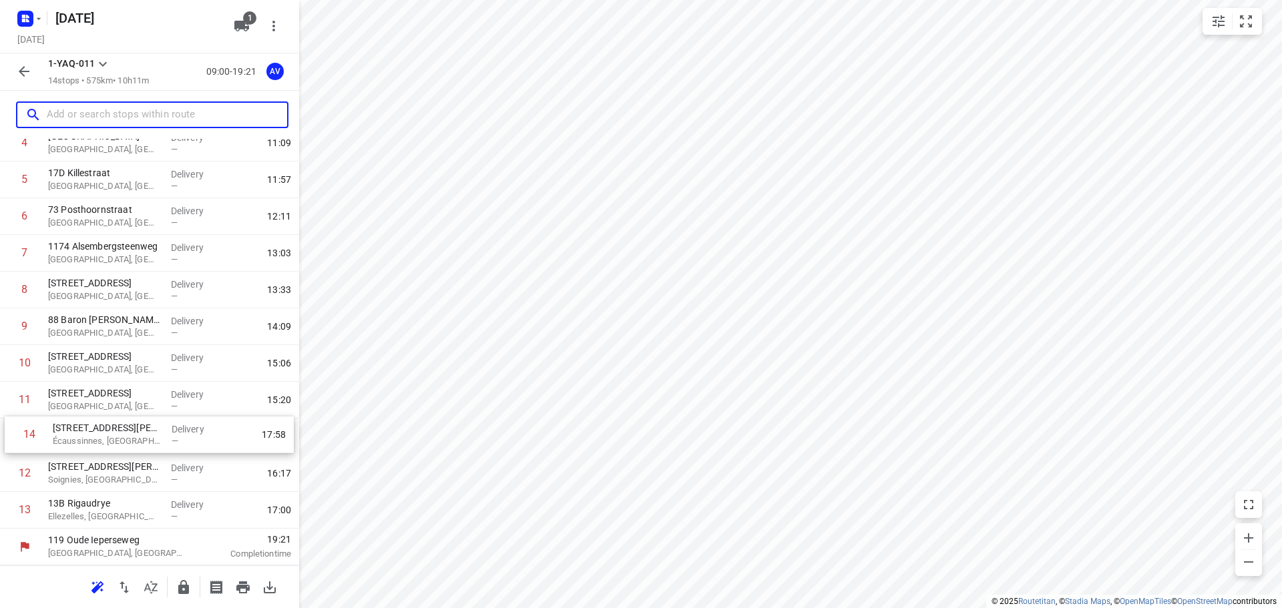
drag, startPoint x: 7, startPoint y: 514, endPoint x: 13, endPoint y: 431, distance: 83.0
click at [13, 431] on div "1 213 Stationsstraat [GEOGRAPHIC_DATA], [GEOGRAPHIC_DATA] Delivery — 09:38 2 6 …" at bounding box center [149, 272] width 299 height 514
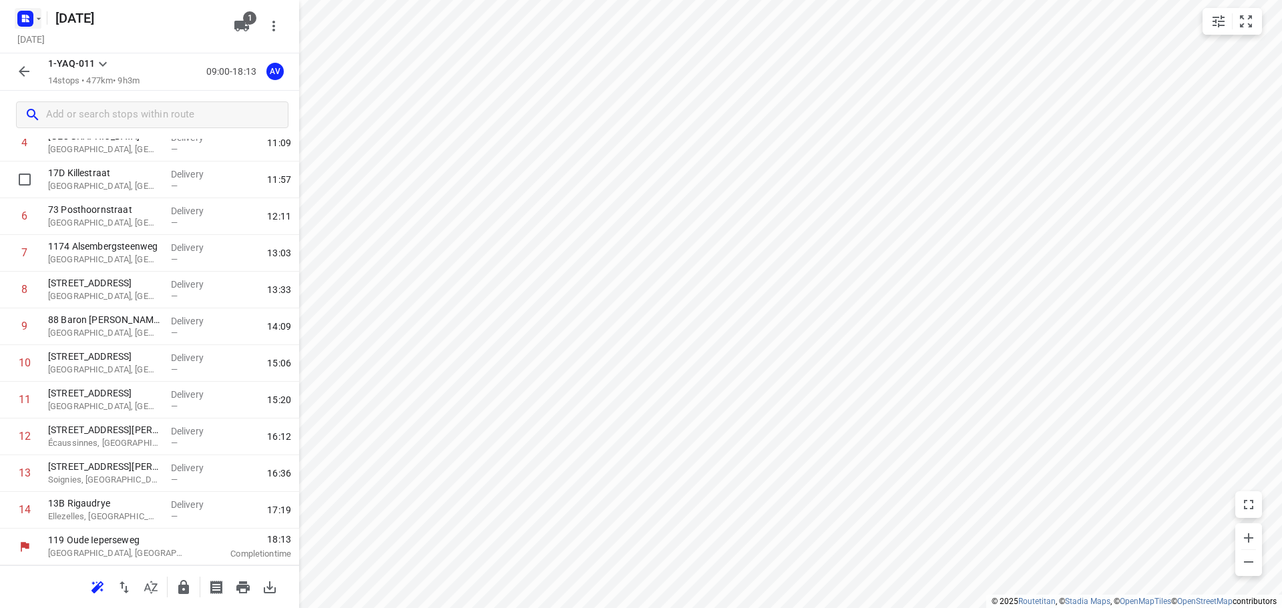
click at [32, 19] on rect "button" at bounding box center [25, 19] width 16 height 16
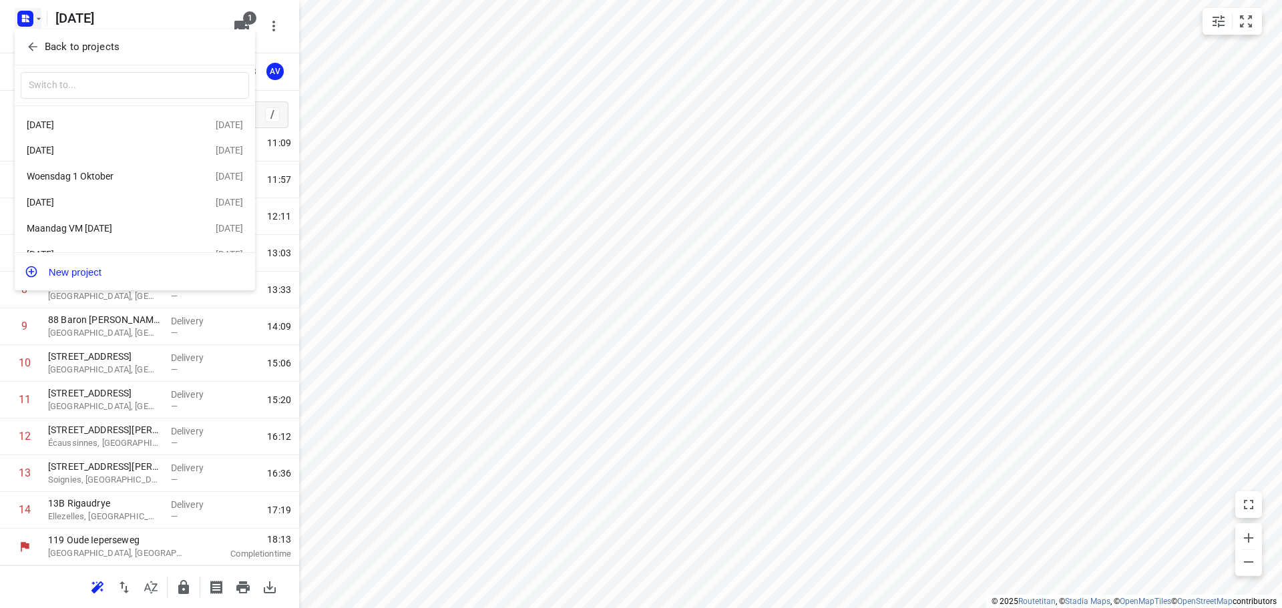
click at [97, 148] on div "[DATE]" at bounding box center [104, 150] width 154 height 11
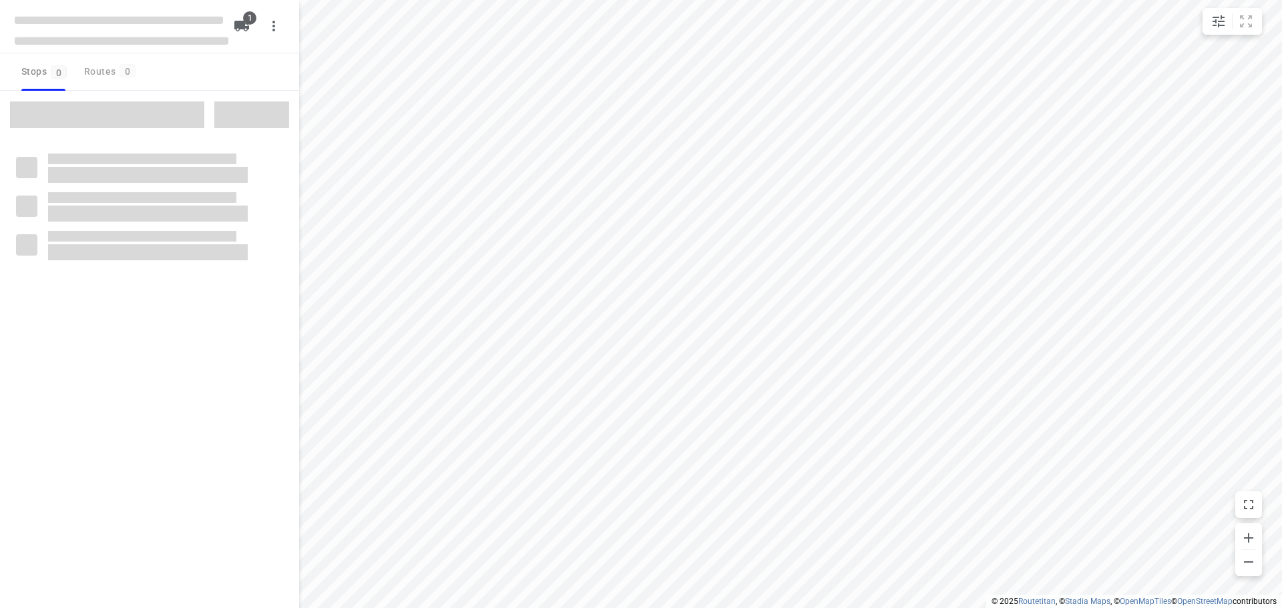
type input "distance"
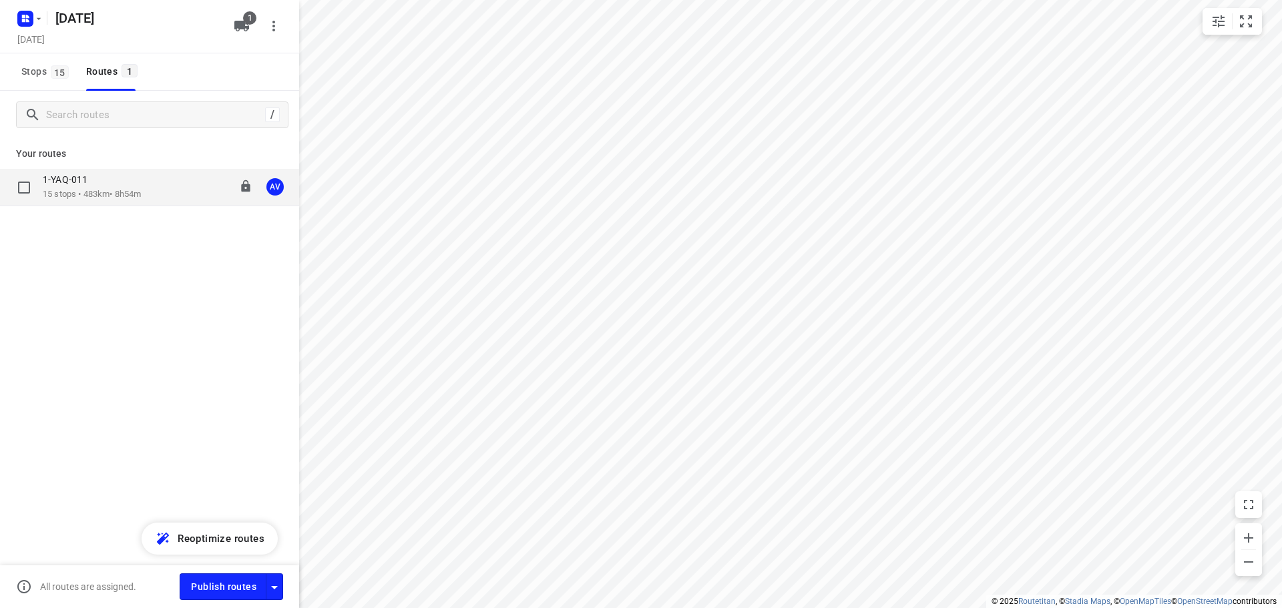
click at [161, 196] on div "1-YAQ-011 15 stops • 483km • 8h54m 09:00-17:54 AV" at bounding box center [171, 187] width 256 height 27
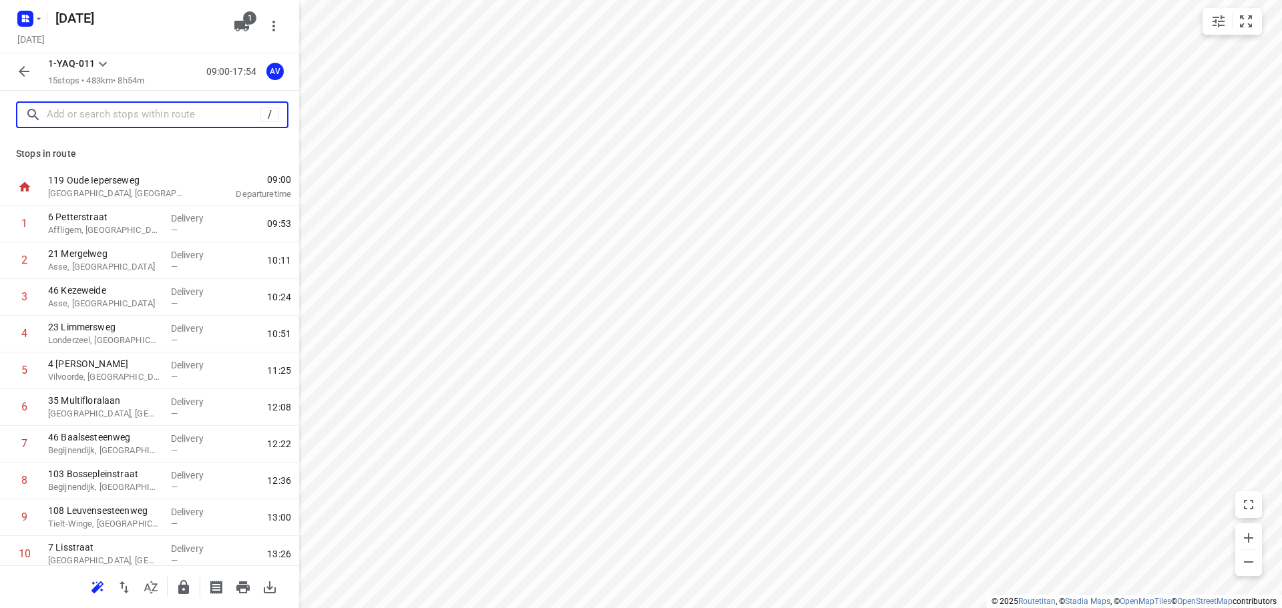
drag, startPoint x: 146, startPoint y: 109, endPoint x: 174, endPoint y: 97, distance: 30.3
click at [148, 108] on input "text" at bounding box center [154, 115] width 214 height 21
paste input "Martijn van [STREET_ADDRESS]"
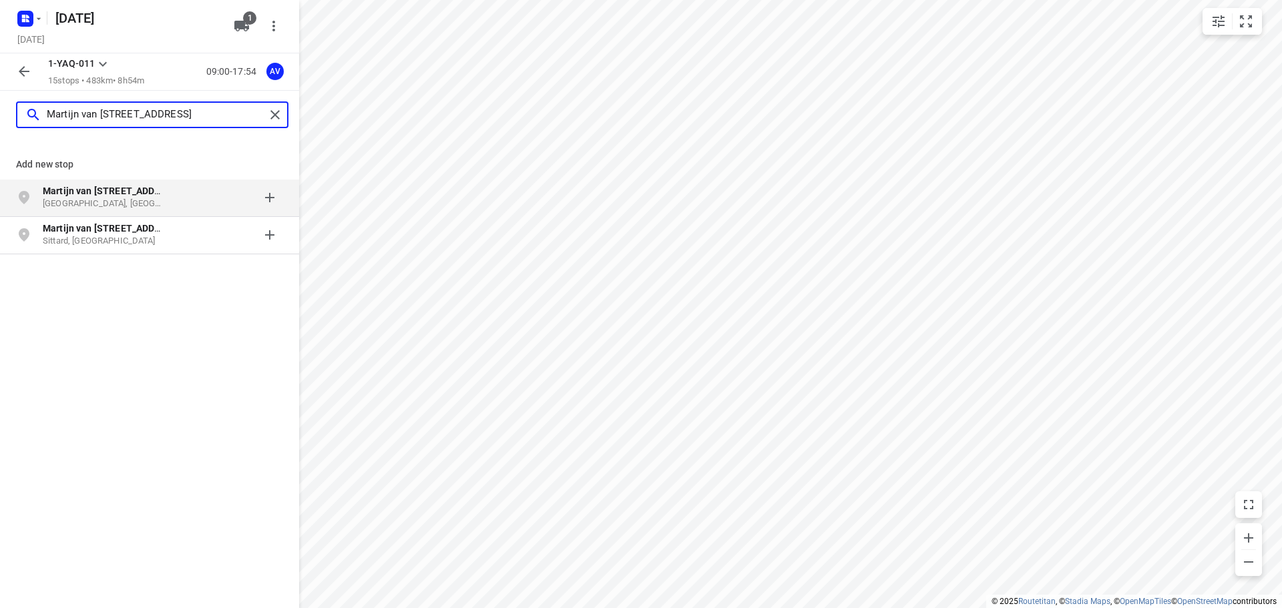
type input "Martijn van [STREET_ADDRESS]"
click at [130, 200] on p "[GEOGRAPHIC_DATA], [GEOGRAPHIC_DATA]" at bounding box center [104, 204] width 123 height 13
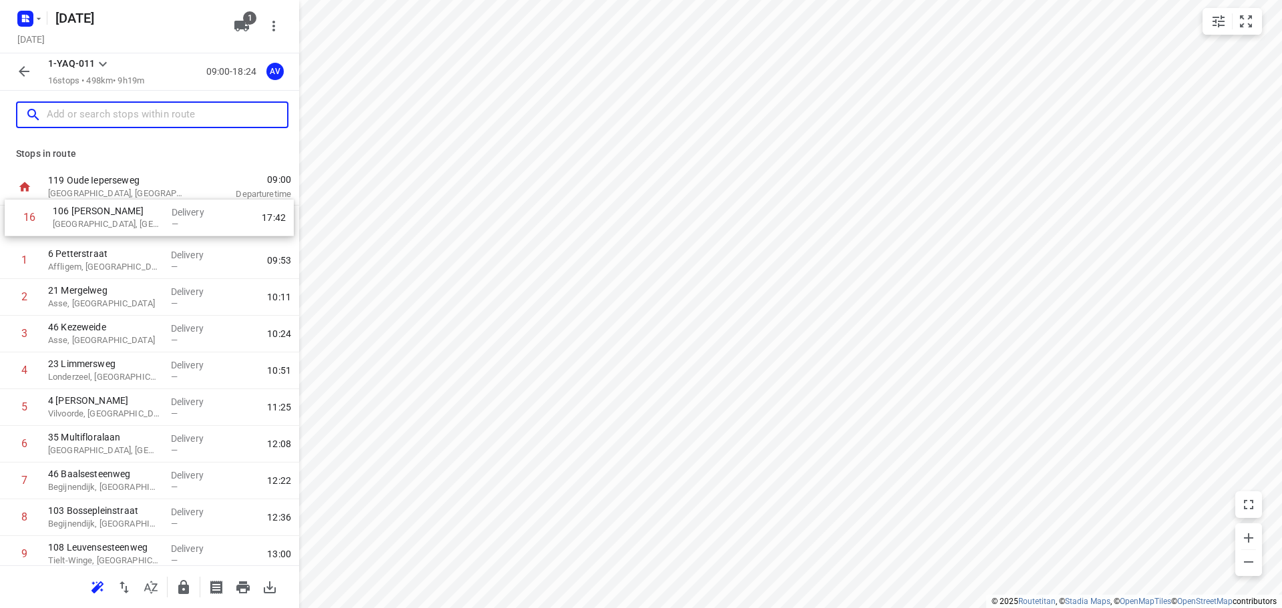
drag, startPoint x: 6, startPoint y: 516, endPoint x: 11, endPoint y: 214, distance: 301.2
click at [11, 214] on div "1 [GEOGRAPHIC_DATA], [GEOGRAPHIC_DATA] Delivery — 09:53 2 21 Mergelweg Asse, [G…" at bounding box center [149, 500] width 299 height 588
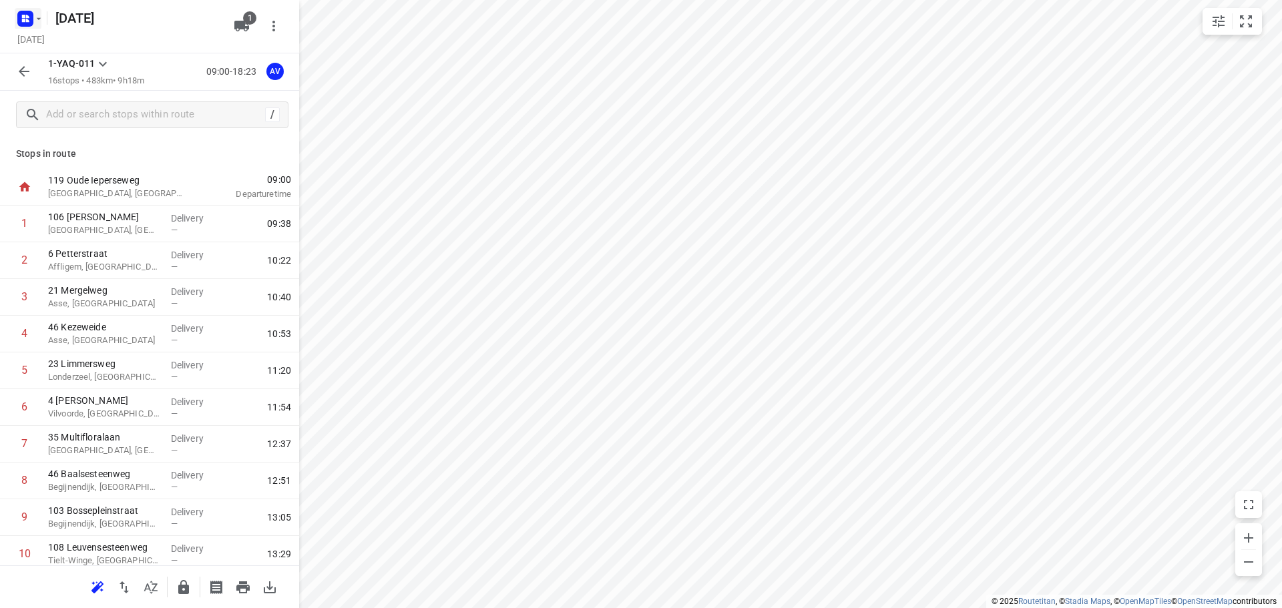
click at [40, 20] on icon "button" at bounding box center [38, 18] width 11 height 11
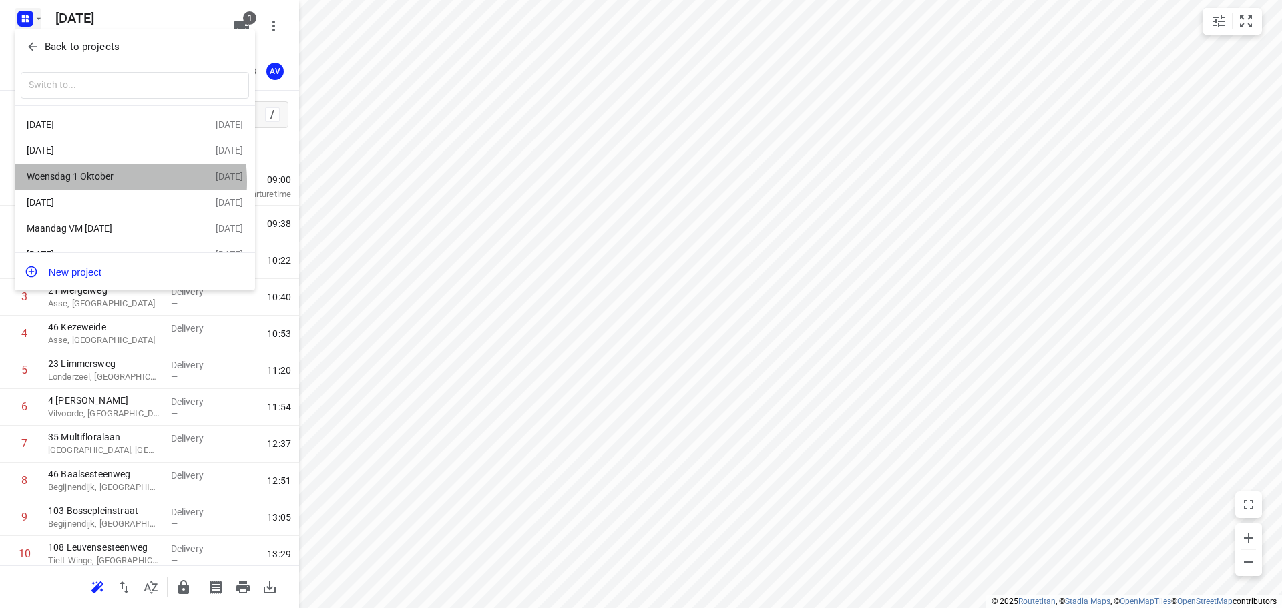
click at [95, 182] on div "Woensdag 1 Oktober" at bounding box center [104, 176] width 154 height 11
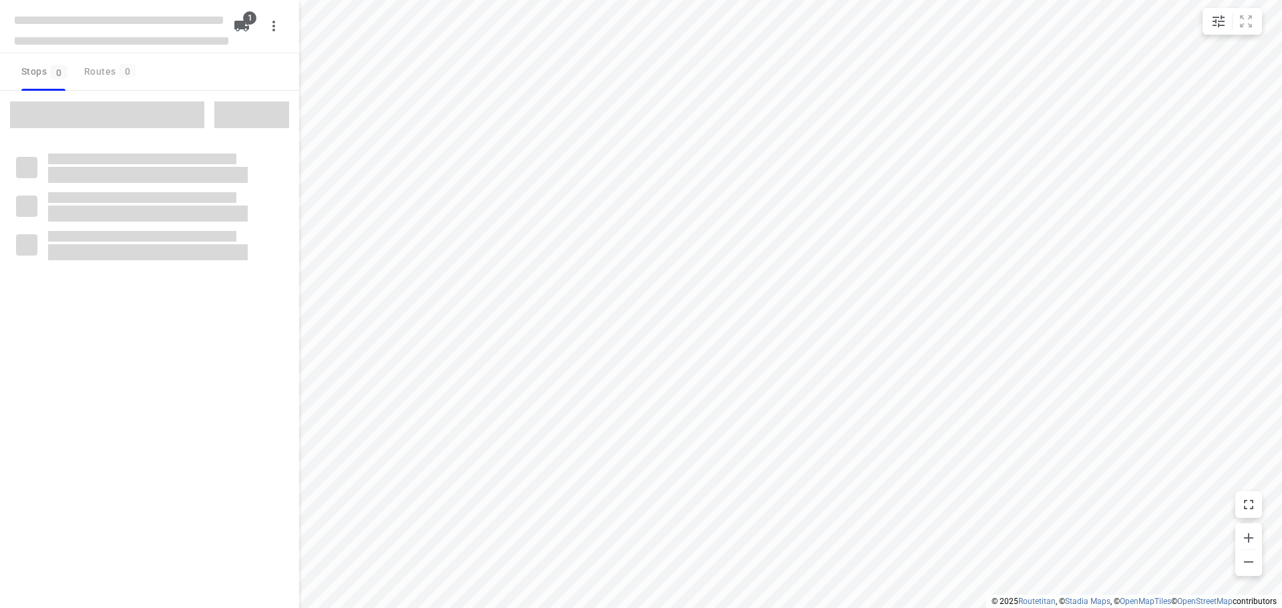
type input "distance"
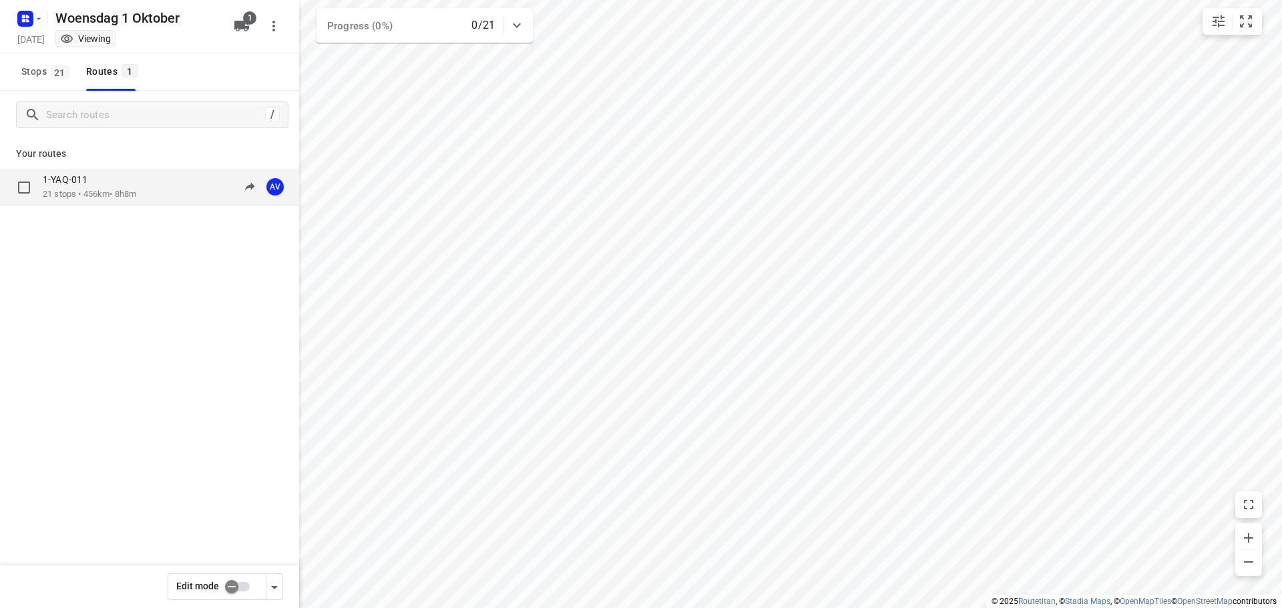
click at [136, 182] on div "1-YAQ-011" at bounding box center [89, 181] width 93 height 15
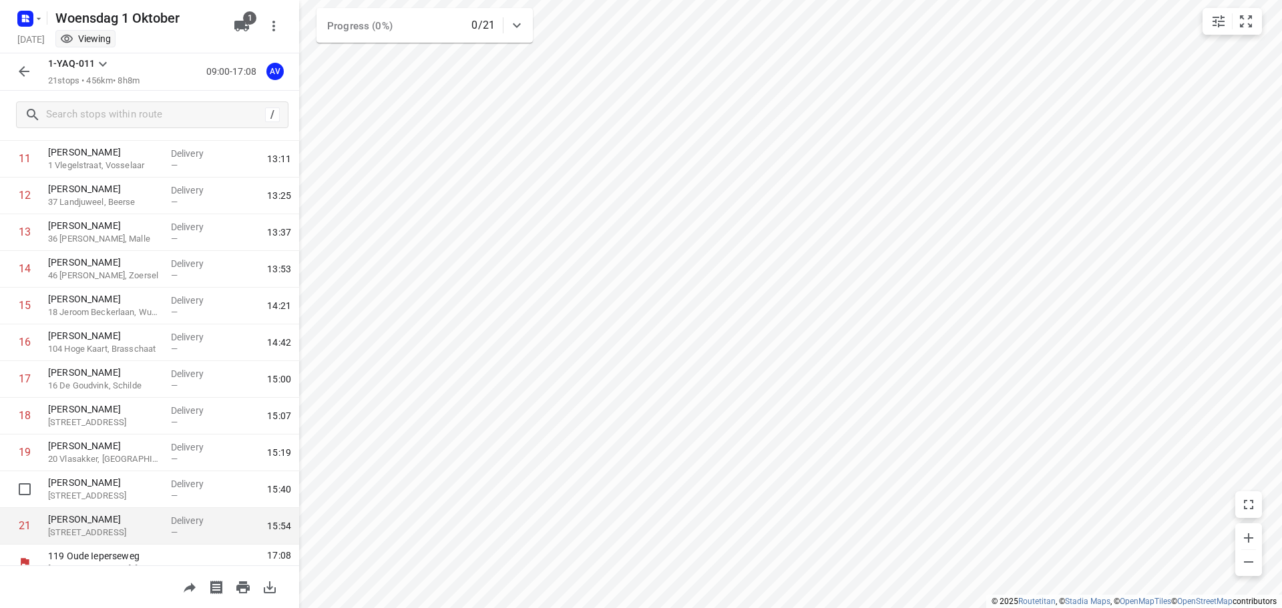
scroll to position [448, 0]
